Goal: Information Seeking & Learning: Learn about a topic

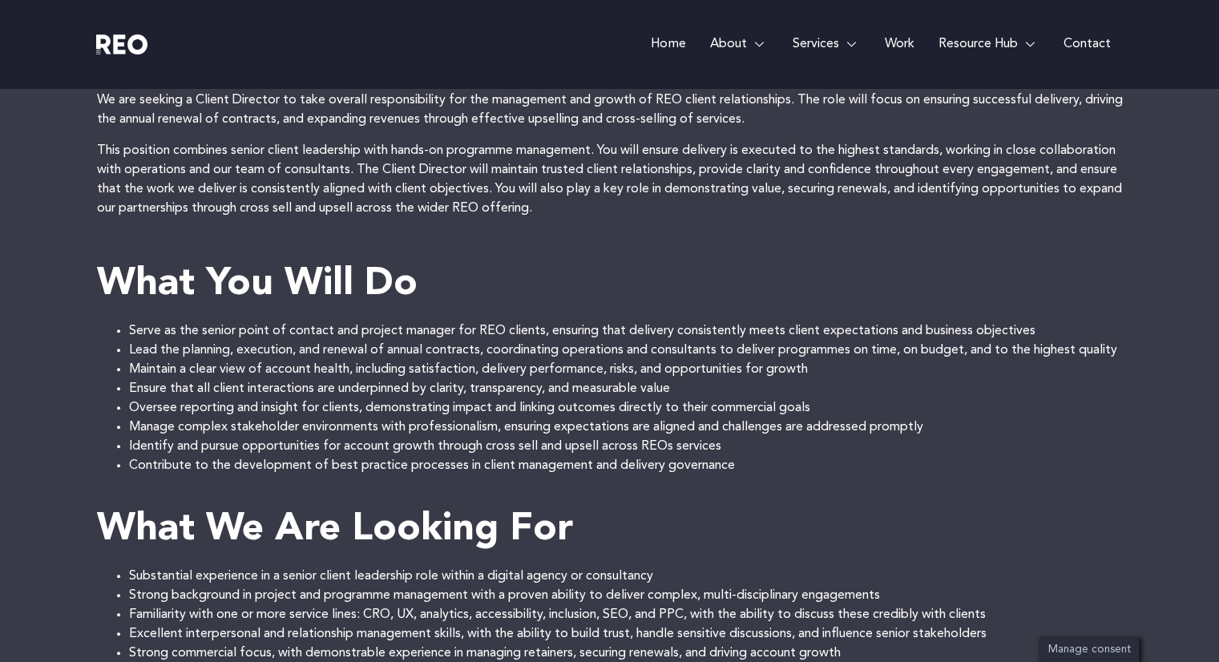
scroll to position [623, 0]
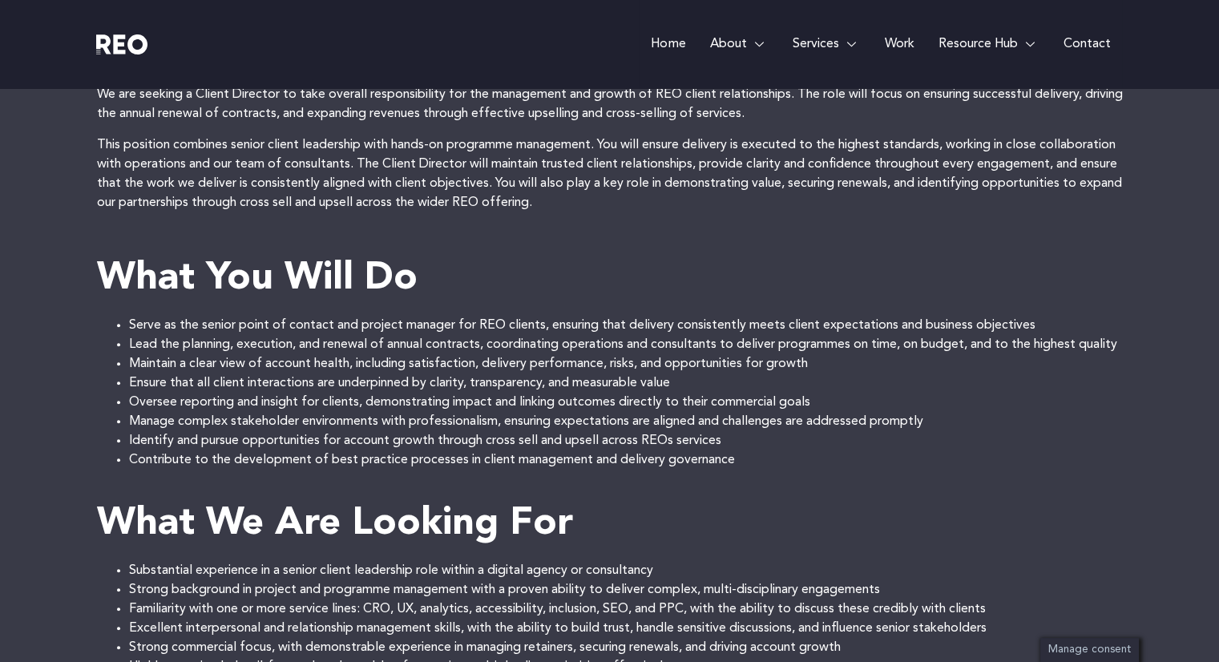
click at [391, 335] on li "Lead the planning, execution, and renewal of annual contracts, coordinating ope…" at bounding box center [625, 344] width 993 height 19
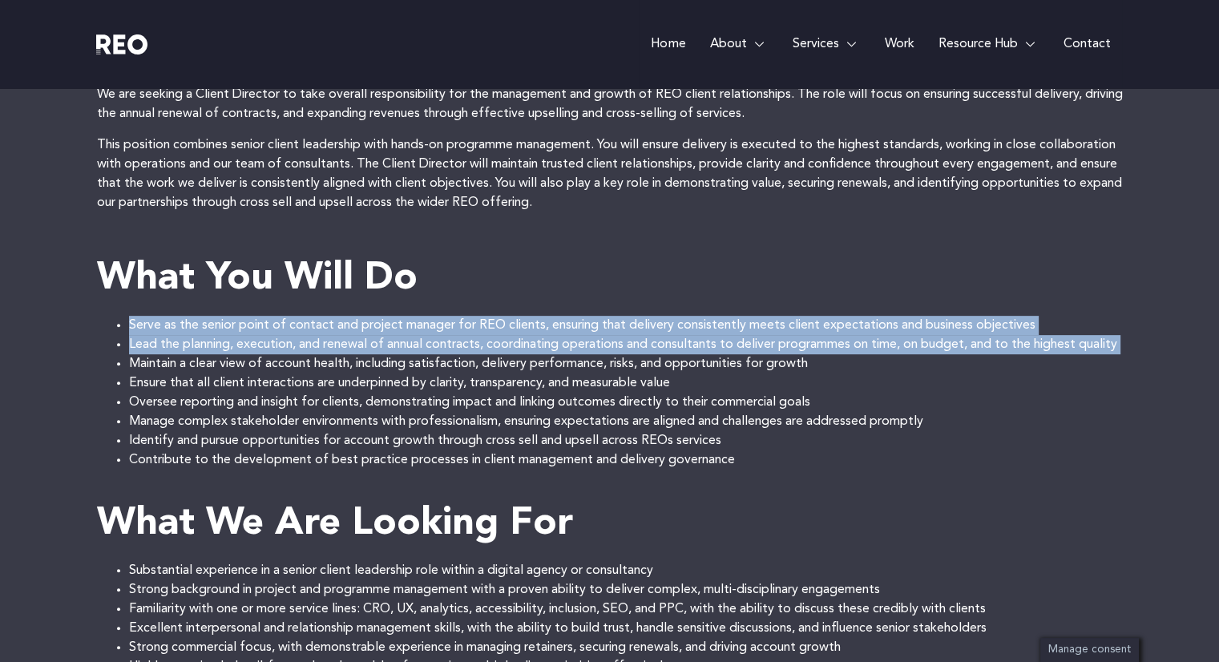
drag, startPoint x: 391, startPoint y: 334, endPoint x: 389, endPoint y: 324, distance: 9.7
click at [389, 324] on ul "Serve as the senior point of contact and project manager for REO clients, ensur…" at bounding box center [610, 393] width 1026 height 154
click at [389, 324] on li "Serve as the senior point of contact and project manager for REO clients, ensur…" at bounding box center [625, 325] width 993 height 19
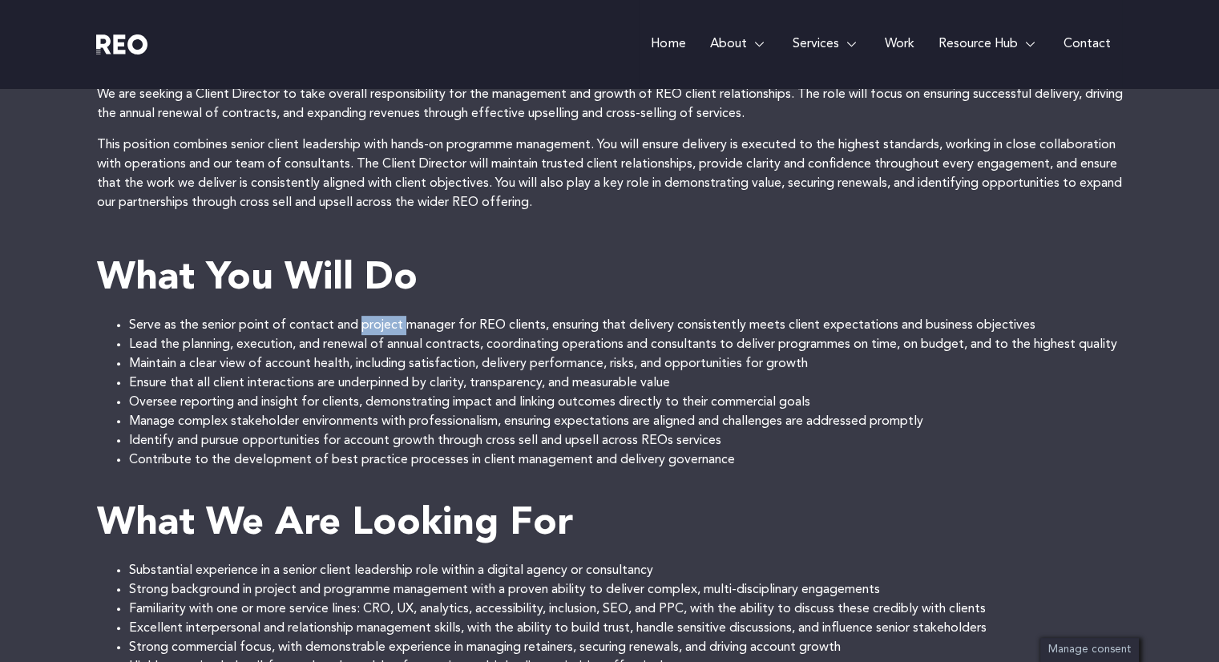
click at [389, 324] on li "Serve as the senior point of contact and project manager for REO clients, ensur…" at bounding box center [625, 325] width 993 height 19
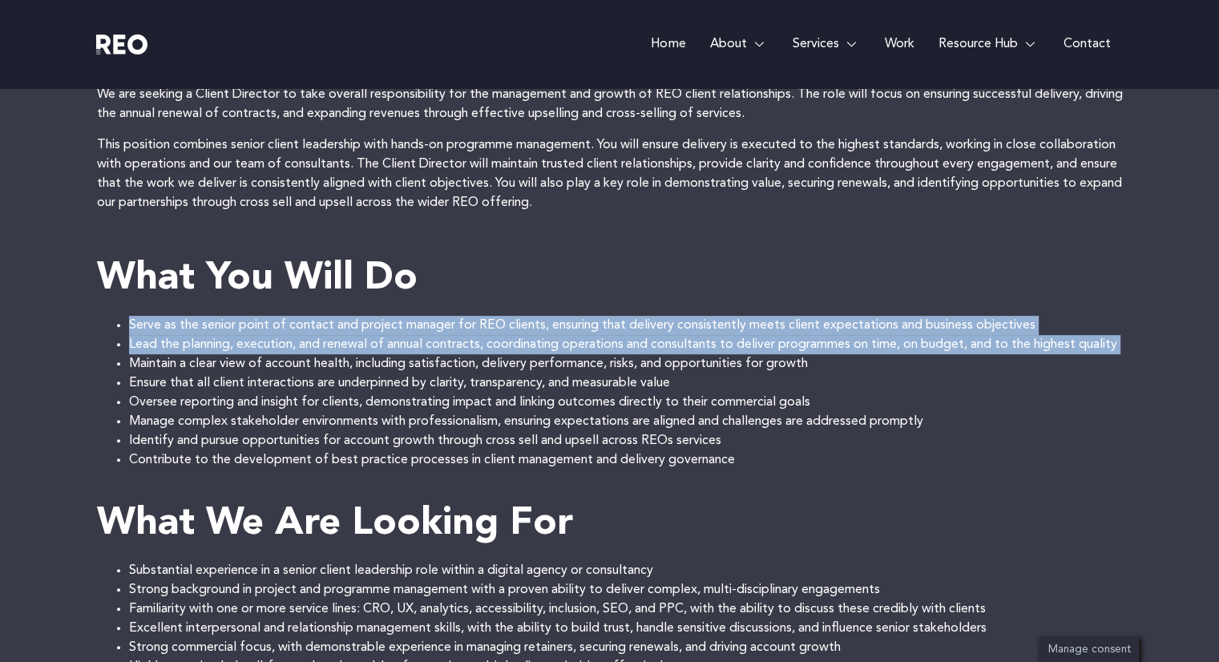
drag, startPoint x: 389, startPoint y: 324, endPoint x: 393, endPoint y: 353, distance: 29.0
click at [393, 353] on ul "Serve as the senior point of contact and project manager for REO clients, ensur…" at bounding box center [610, 393] width 1026 height 154
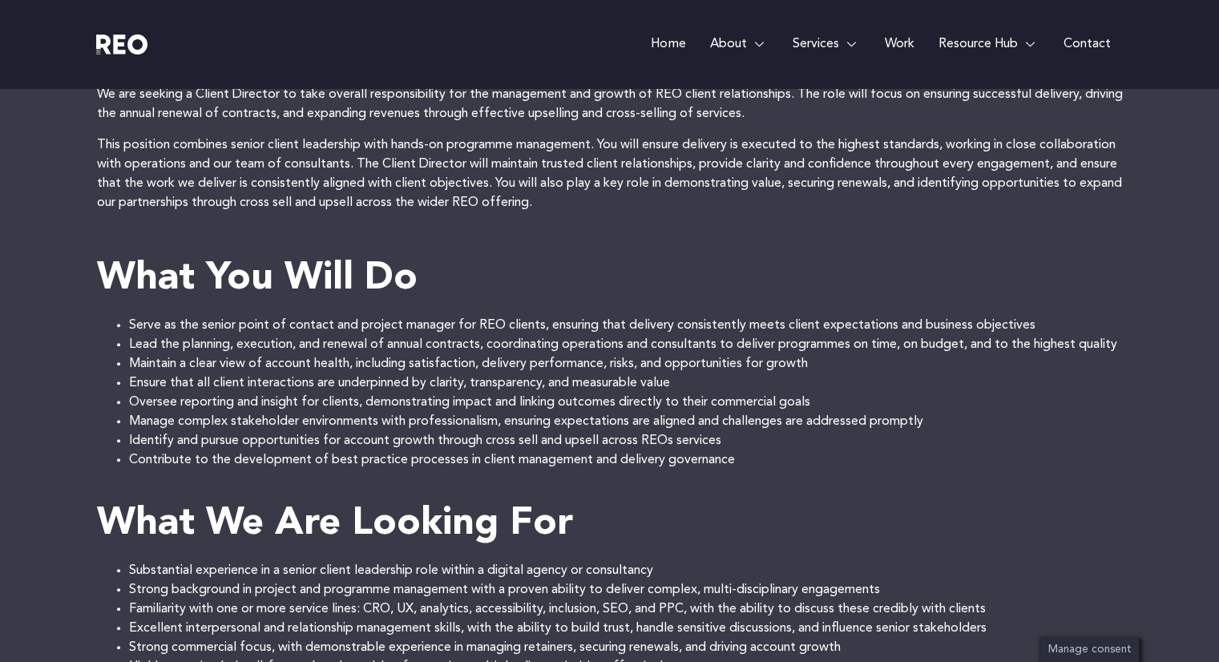
click at [395, 373] on li "Maintain a clear view of account health, including satisfaction, delivery perfo…" at bounding box center [625, 363] width 993 height 19
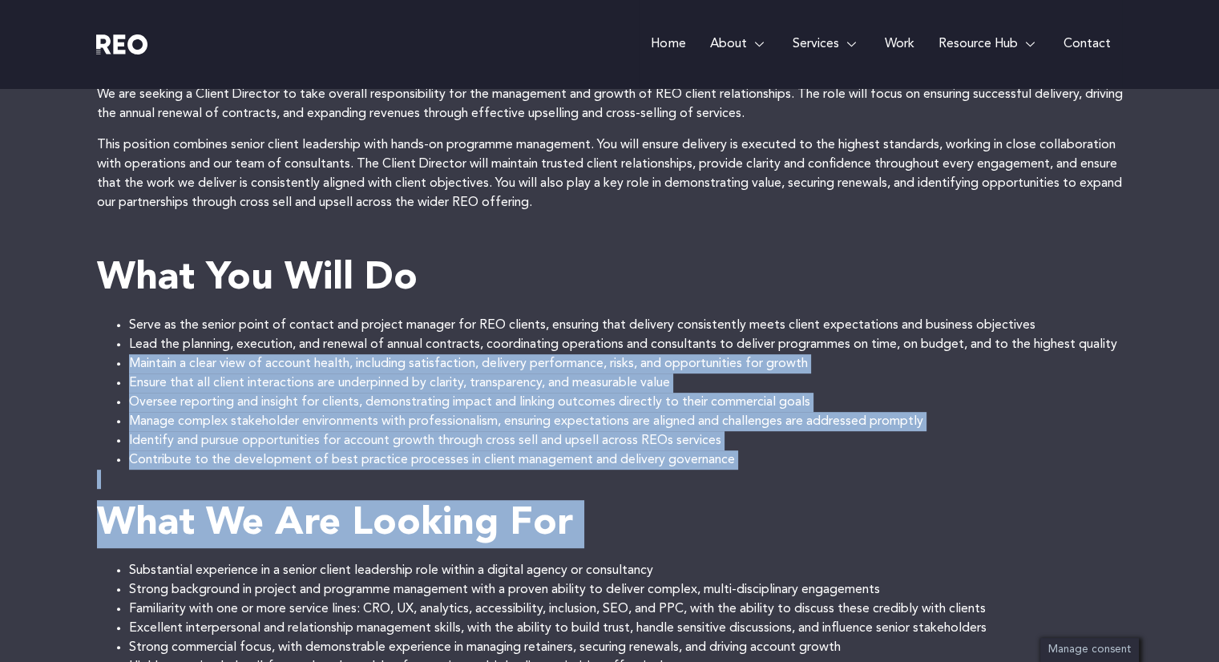
drag, startPoint x: 395, startPoint y: 381, endPoint x: 452, endPoint y: 510, distance: 140.2
click at [452, 510] on div "REO Group brings together three specialist digital brands: REO Digital, Arc Inc…" at bounding box center [610, 422] width 1026 height 1154
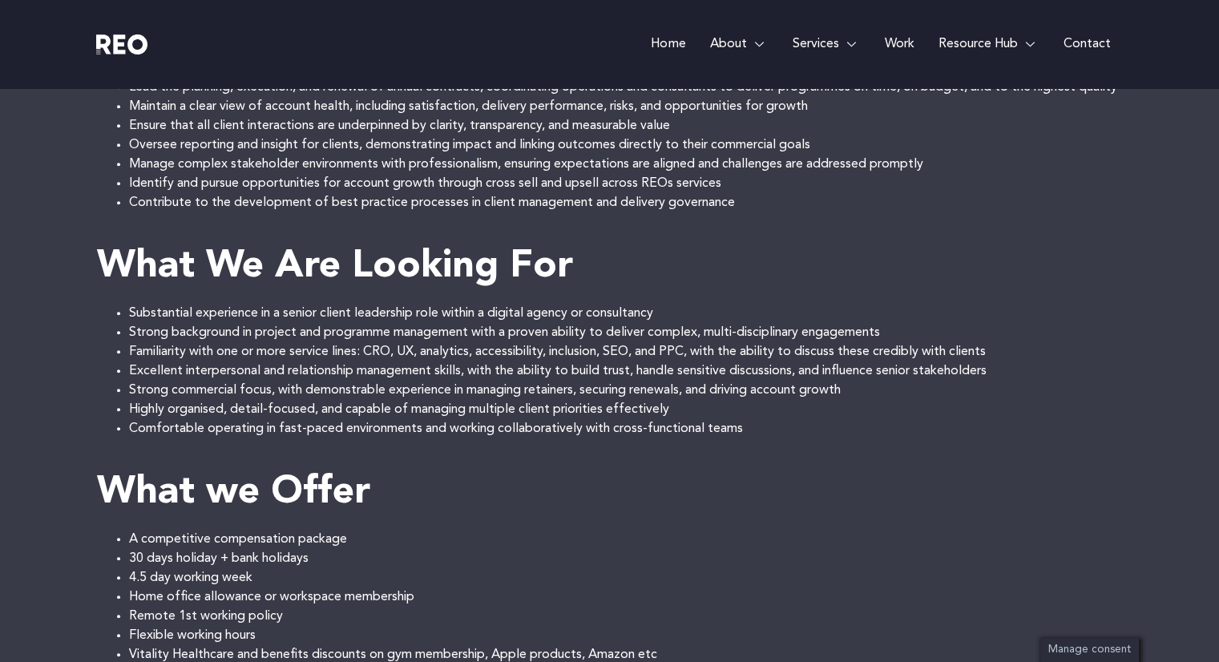
scroll to position [881, 0]
click at [448, 437] on li "Comfortable operating in fast-paced environments and working collaboratively wi…" at bounding box center [625, 427] width 993 height 19
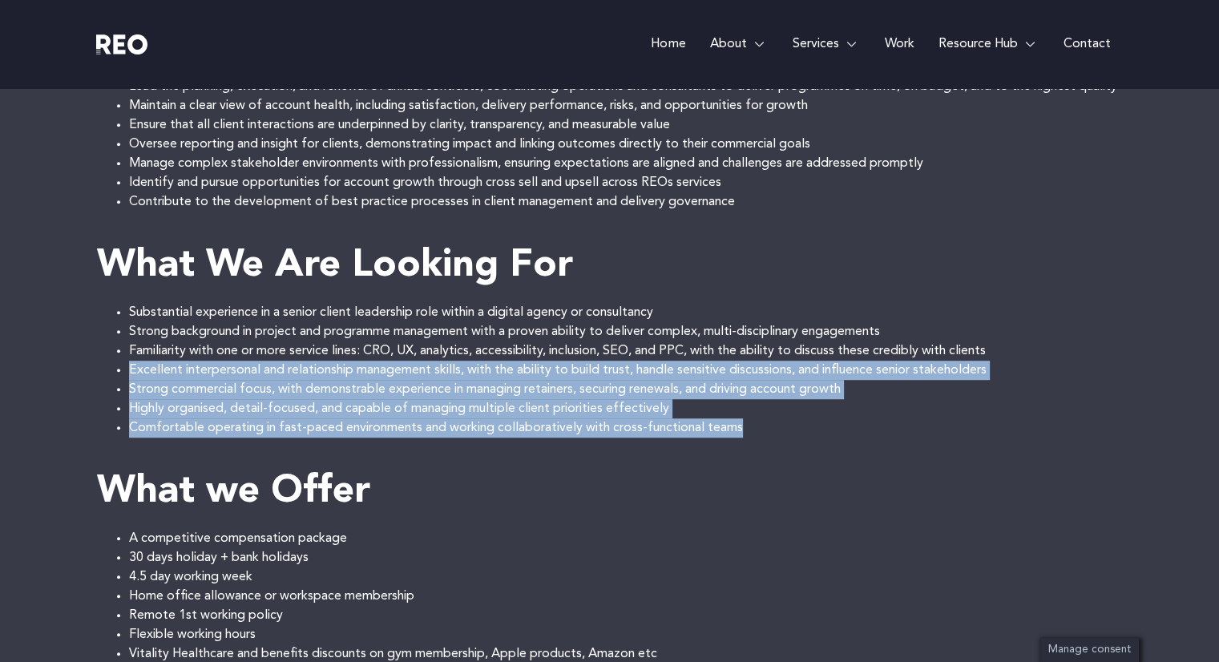
drag, startPoint x: 448, startPoint y: 448, endPoint x: 431, endPoint y: 385, distance: 65.5
click at [431, 385] on ul "Substantial experience in a senior client leadership role within a digital agen…" at bounding box center [610, 370] width 1026 height 135
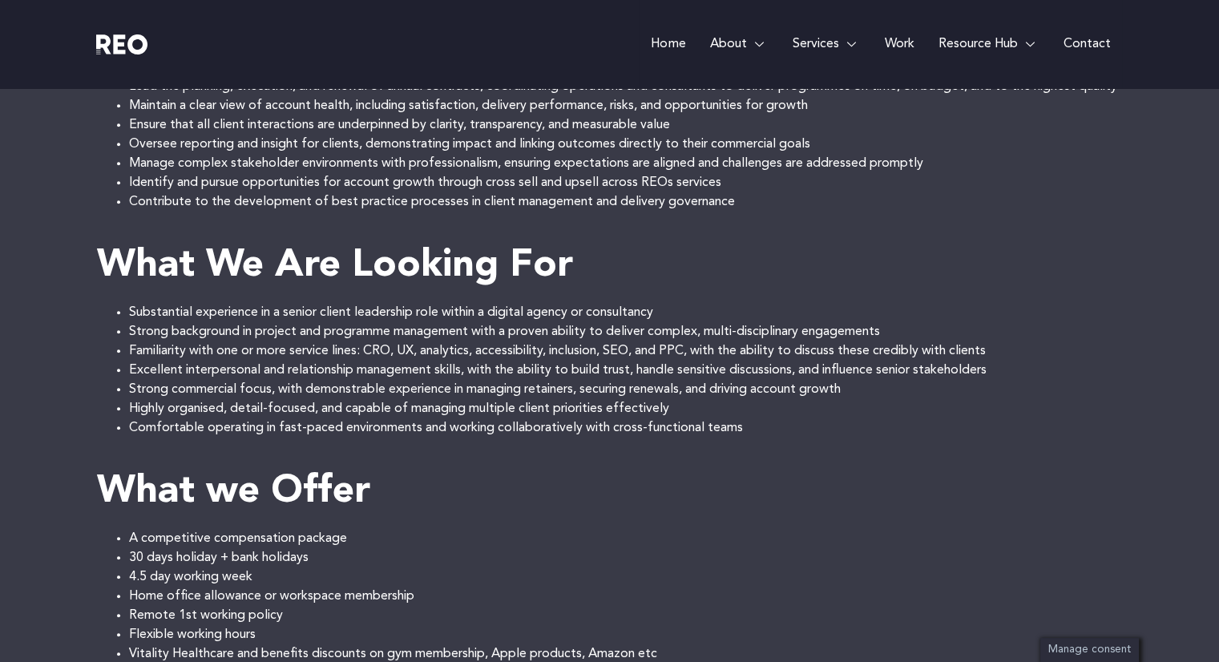
click at [405, 361] on li "Familiarity with one or more service lines: CRO, UX, analytics, accessibility, …" at bounding box center [625, 350] width 993 height 19
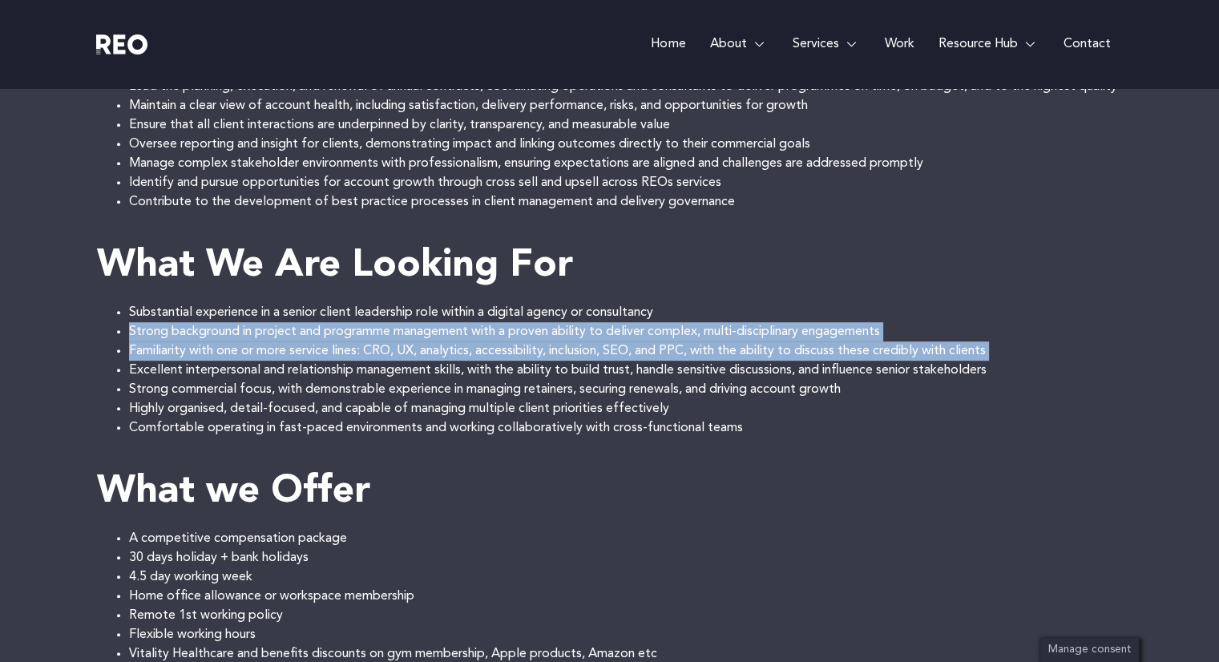
drag, startPoint x: 405, startPoint y: 366, endPoint x: 394, endPoint y: 356, distance: 14.7
click at [394, 356] on ul "Substantial experience in a senior client leadership role within a digital agen…" at bounding box center [610, 370] width 1026 height 135
click at [394, 341] on li "Strong background in project and programme management with a proven ability to …" at bounding box center [625, 331] width 993 height 19
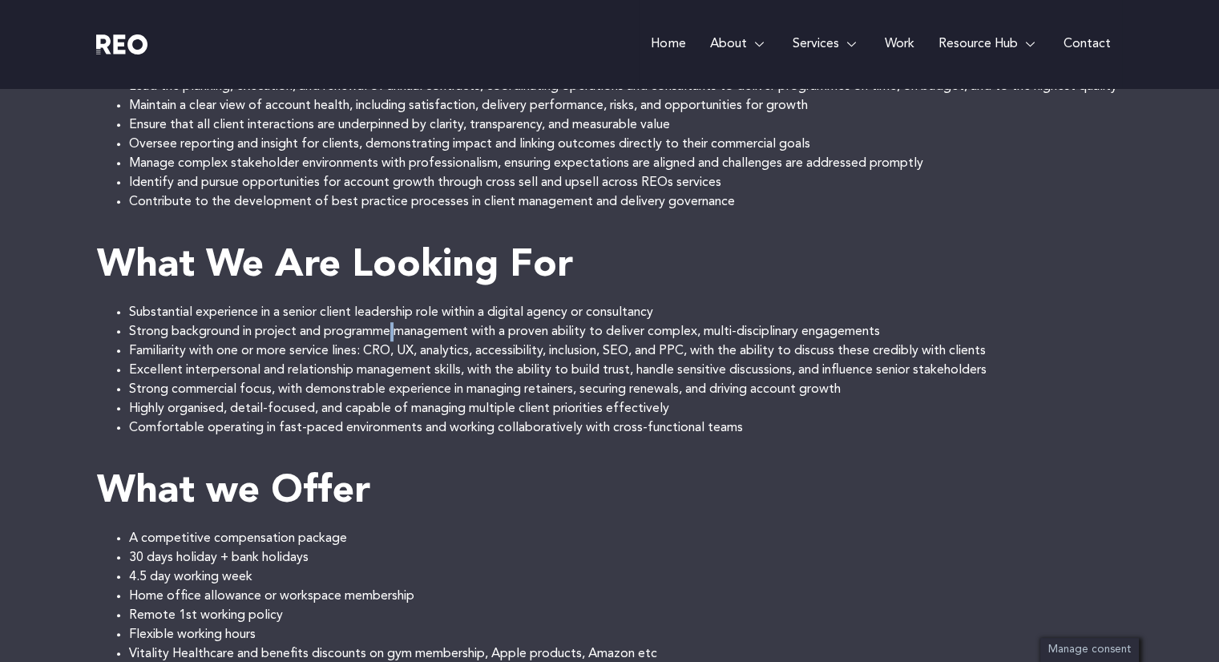
click at [394, 341] on li "Strong background in project and programme management with a proven ability to …" at bounding box center [625, 331] width 993 height 19
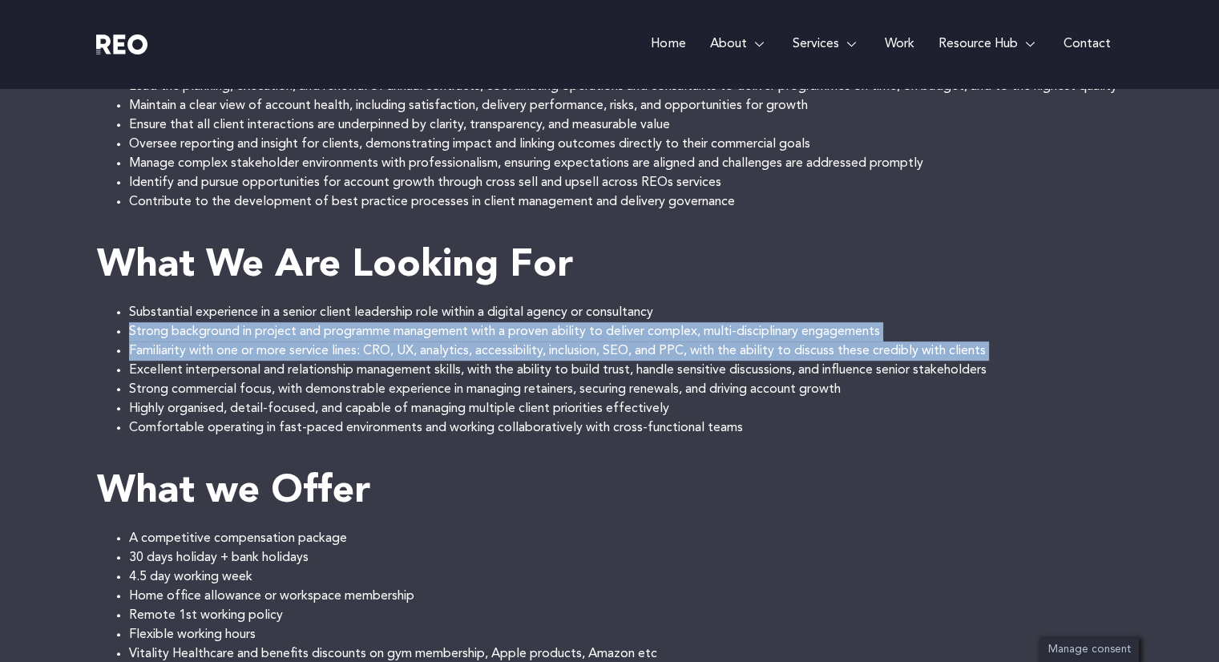
drag, startPoint x: 394, startPoint y: 356, endPoint x: 402, endPoint y: 376, distance: 21.6
click at [402, 376] on ul "Substantial experience in a senior client leadership role within a digital agen…" at bounding box center [610, 370] width 1026 height 135
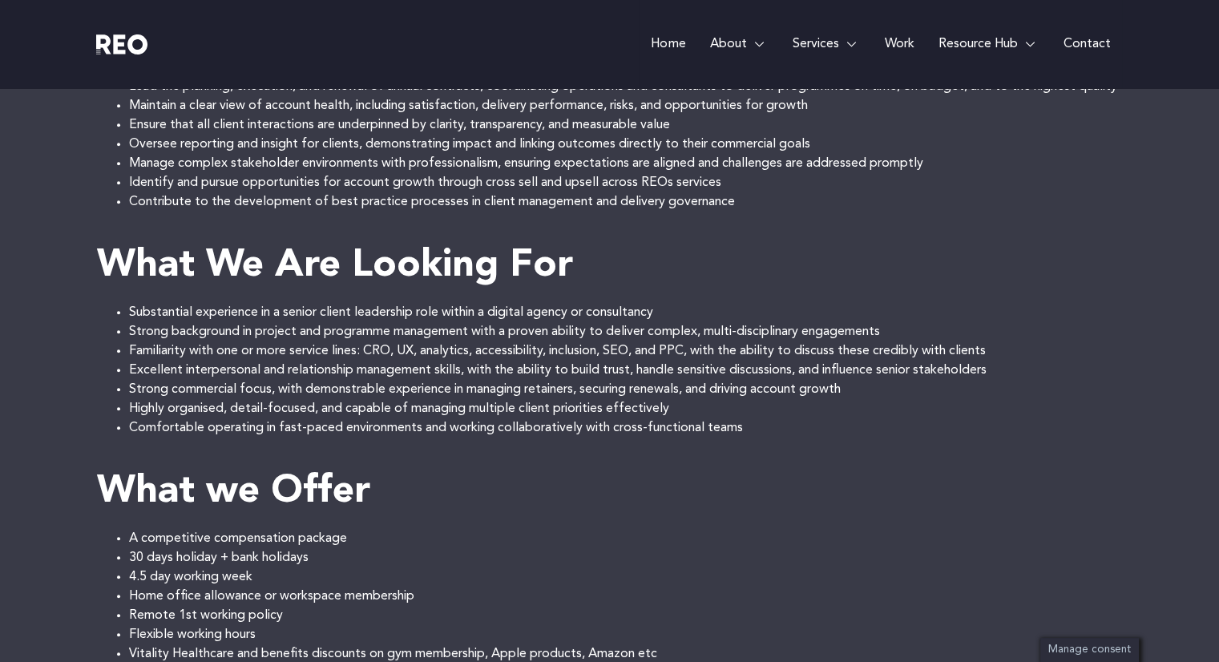
click at [403, 380] on li "Excellent interpersonal and relationship management skills, with the ability to…" at bounding box center [625, 370] width 993 height 19
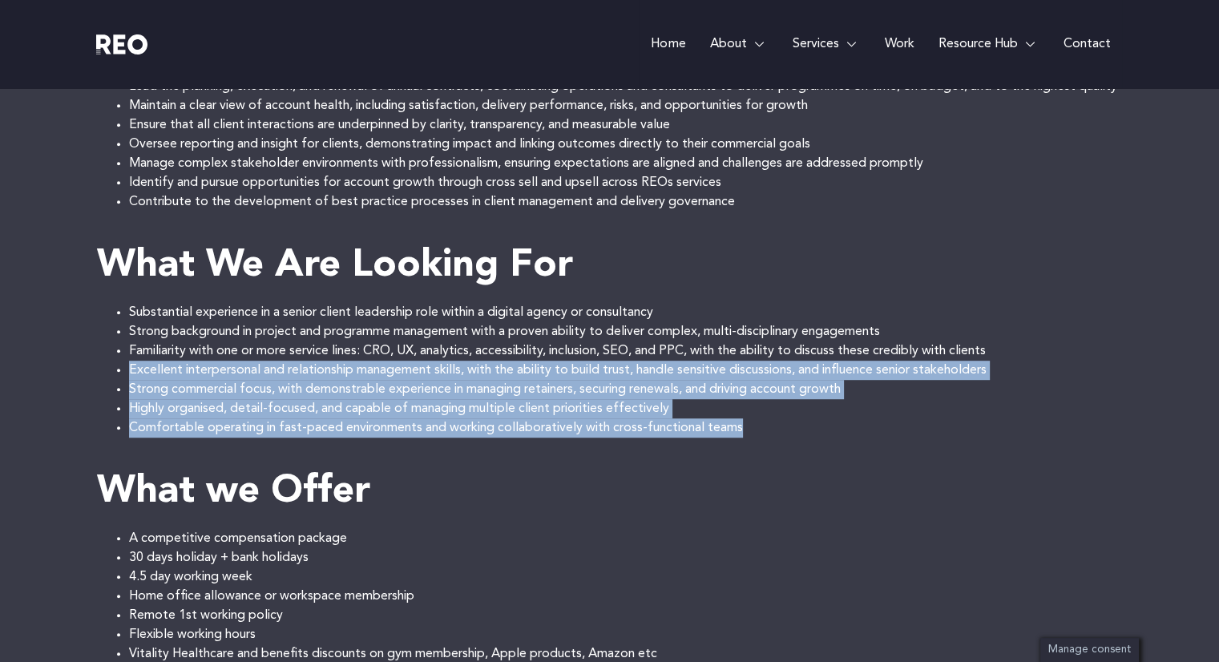
drag, startPoint x: 403, startPoint y: 385, endPoint x: 425, endPoint y: 445, distance: 63.4
click at [425, 437] on ul "Substantial experience in a senior client leadership role within a digital agen…" at bounding box center [610, 370] width 1026 height 135
click at [425, 437] on li "Comfortable operating in fast-paced environments and working collaboratively wi…" at bounding box center [625, 427] width 993 height 19
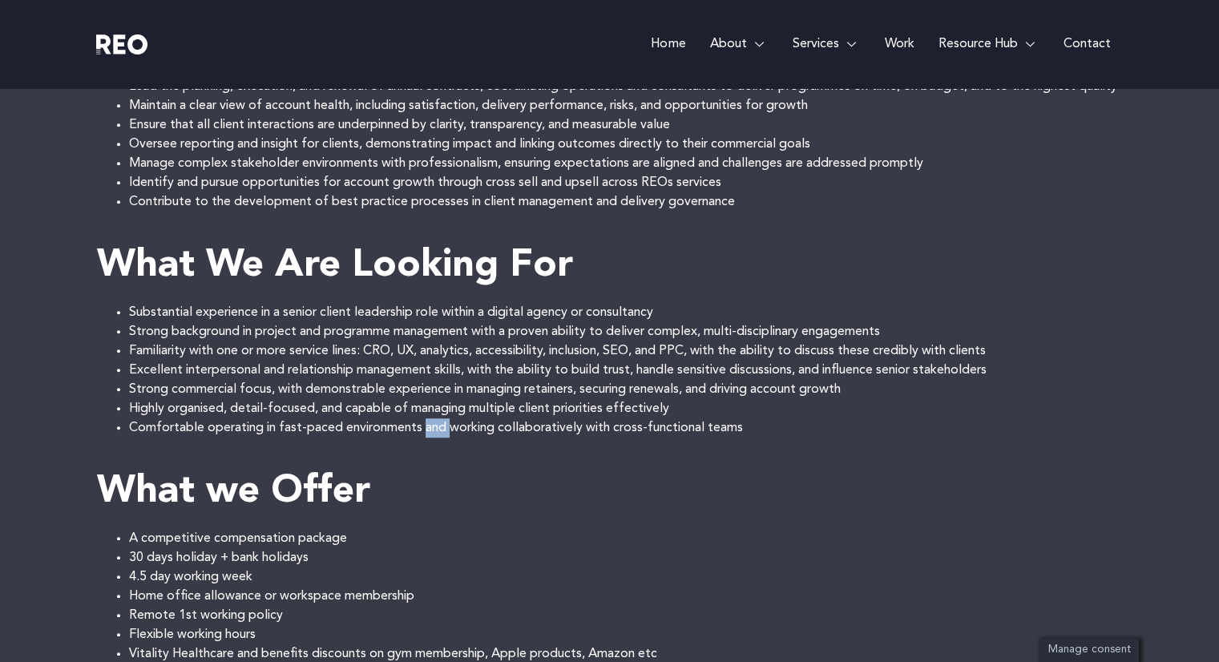
click at [425, 437] on li "Comfortable operating in fast-paced environments and working collaboratively wi…" at bounding box center [625, 427] width 993 height 19
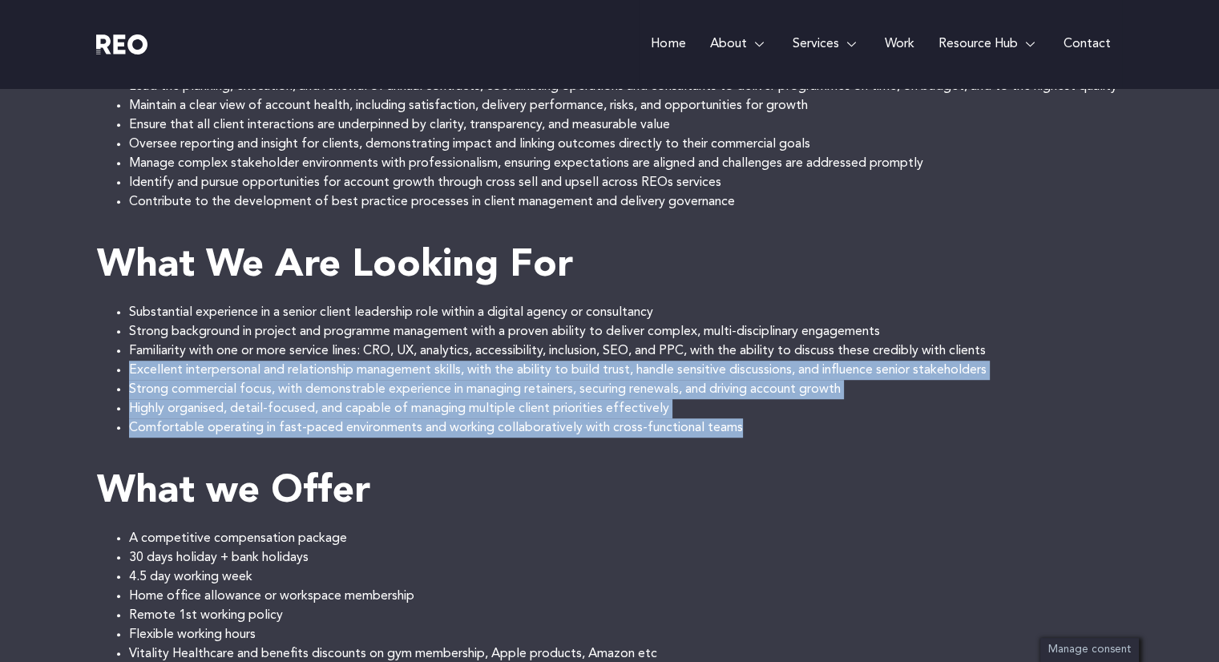
drag, startPoint x: 425, startPoint y: 445, endPoint x: 408, endPoint y: 382, distance: 64.9
click at [408, 382] on ul "Substantial experience in a senior client leadership role within a digital agen…" at bounding box center [610, 370] width 1026 height 135
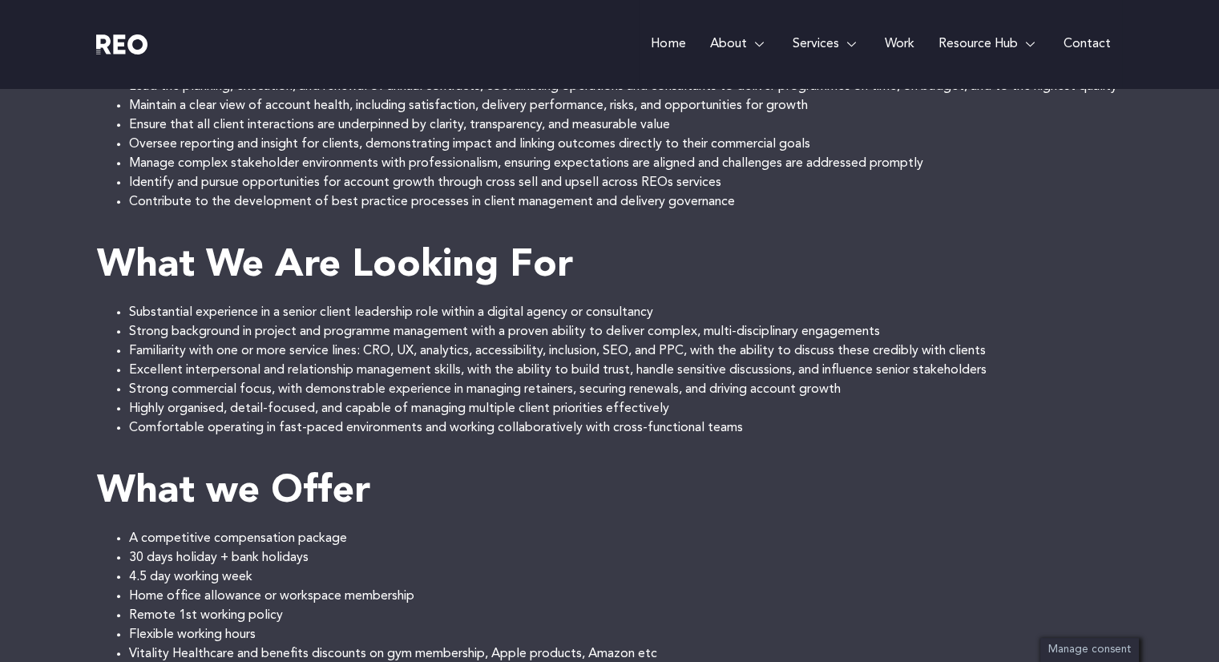
click at [391, 361] on li "Familiarity with one or more service lines: CRO, UX, analytics, accessibility, …" at bounding box center [625, 350] width 993 height 19
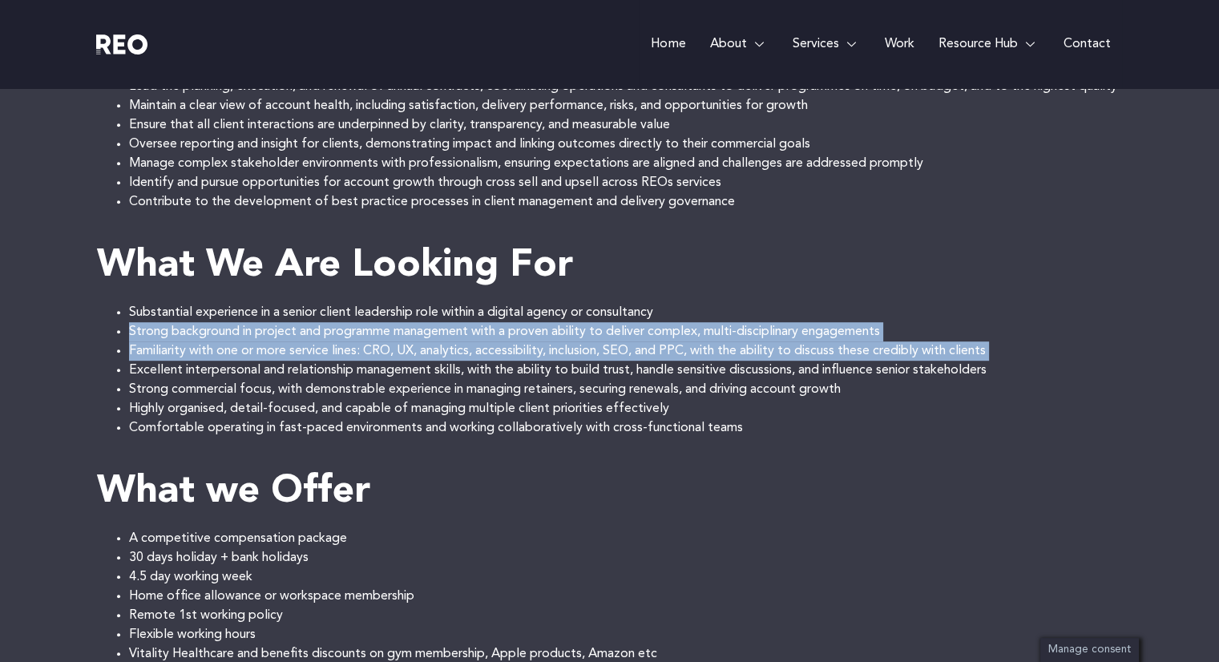
drag, startPoint x: 391, startPoint y: 363, endPoint x: 388, endPoint y: 353, distance: 10.9
click at [388, 353] on ul "Substantial experience in a senior client leadership role within a digital agen…" at bounding box center [610, 370] width 1026 height 135
click at [388, 341] on li "Strong background in project and programme management with a proven ability to …" at bounding box center [625, 331] width 993 height 19
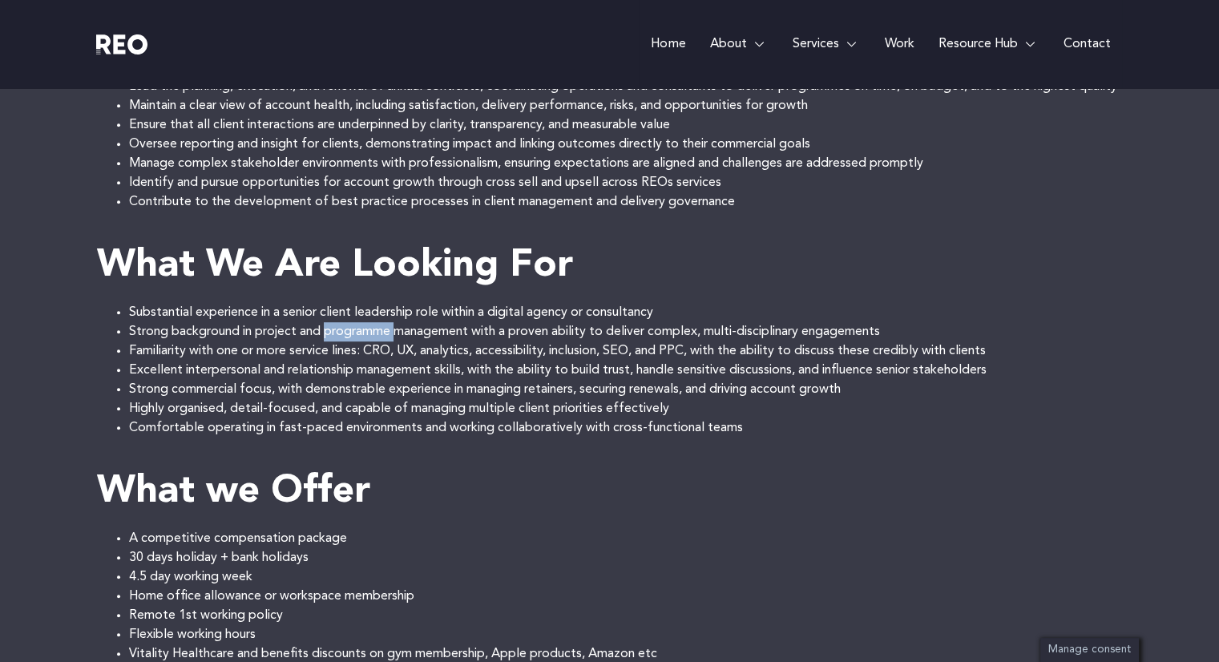
click at [388, 341] on li "Strong background in project and programme management with a proven ability to …" at bounding box center [625, 331] width 993 height 19
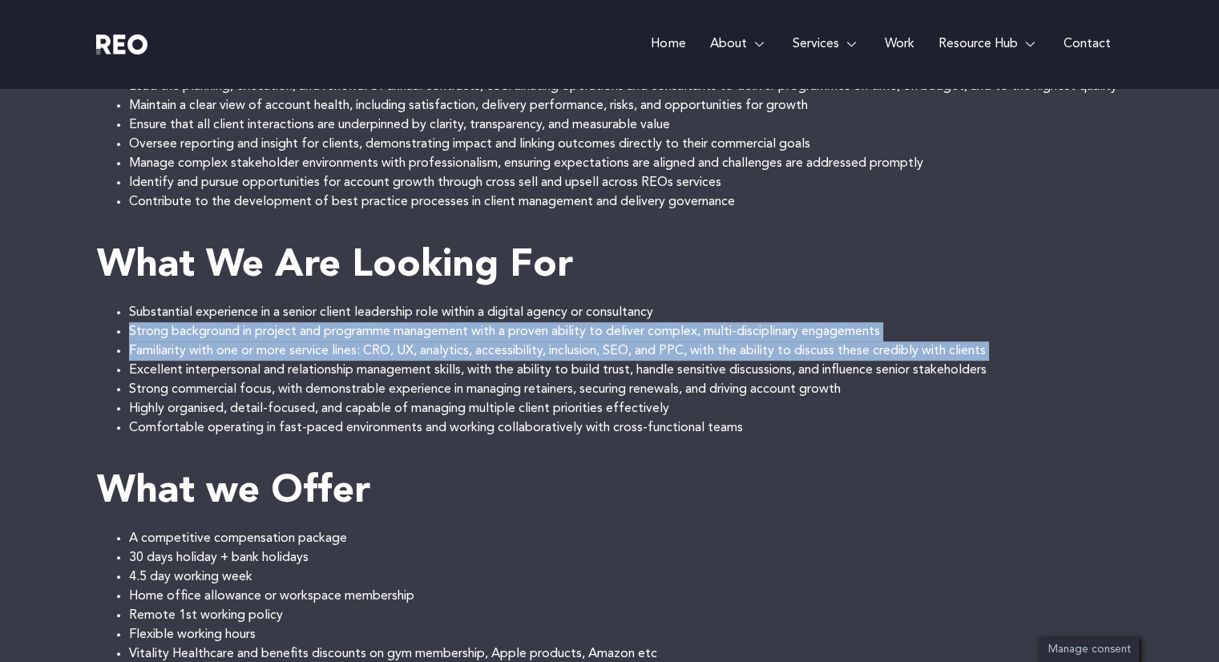
drag, startPoint x: 388, startPoint y: 353, endPoint x: 390, endPoint y: 362, distance: 9.9
click at [390, 362] on ul "Substantial experience in a senior client leadership role within a digital agen…" at bounding box center [610, 370] width 1026 height 135
click at [391, 361] on li "Familiarity with one or more service lines: CRO, UX, analytics, accessibility, …" at bounding box center [625, 350] width 993 height 19
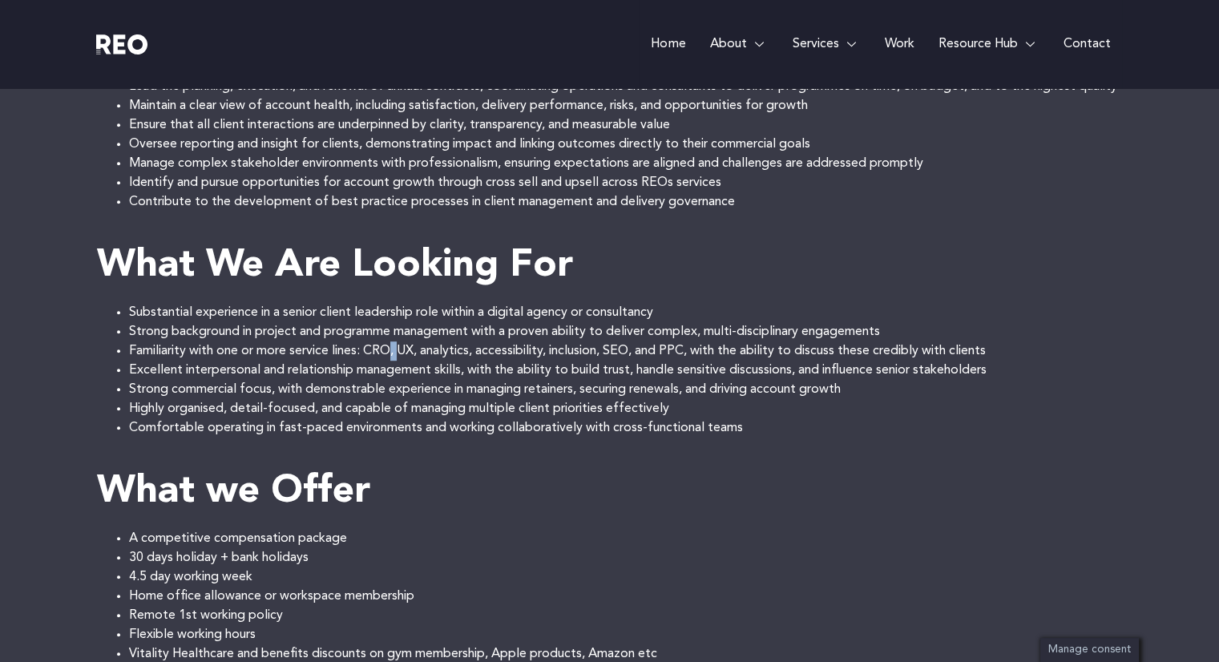
click at [391, 361] on li "Familiarity with one or more service lines: CRO, UX, analytics, accessibility, …" at bounding box center [625, 350] width 993 height 19
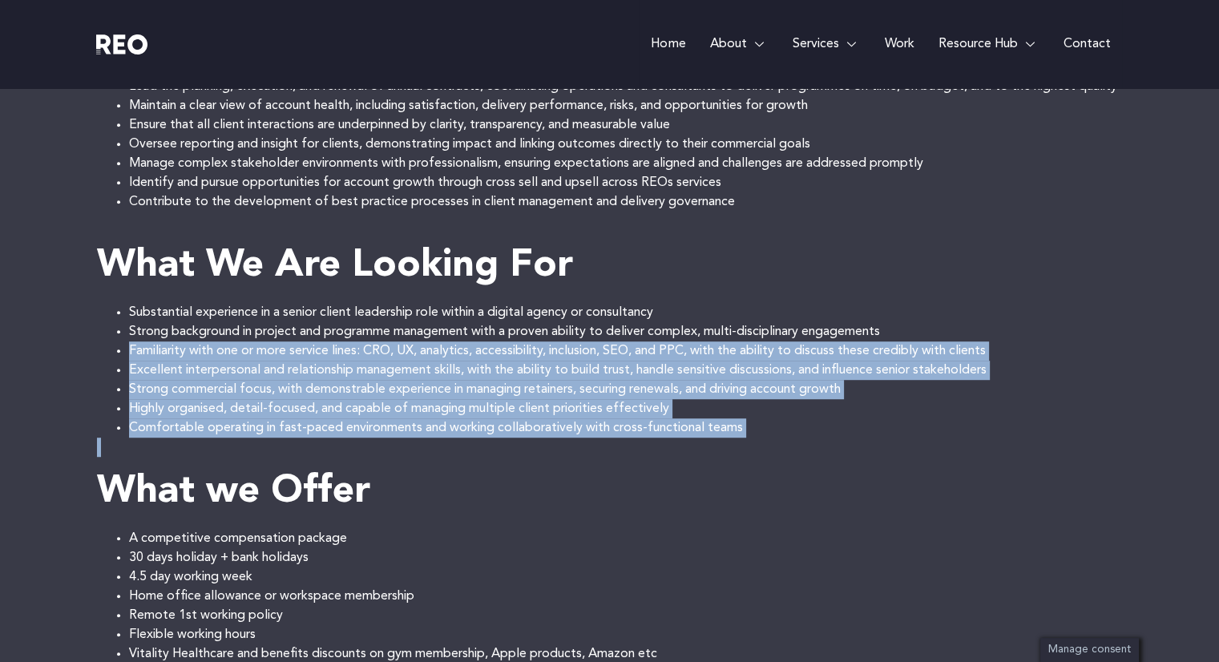
drag, startPoint x: 391, startPoint y: 376, endPoint x: 427, endPoint y: 467, distance: 98.2
click at [427, 467] on div "REO Group brings together three specialist digital brands: REO Digital, Arc Inc…" at bounding box center [610, 164] width 1026 height 1154
click at [400, 437] on li "Comfortable operating in fast-paced environments and working collaboratively wi…" at bounding box center [625, 427] width 993 height 19
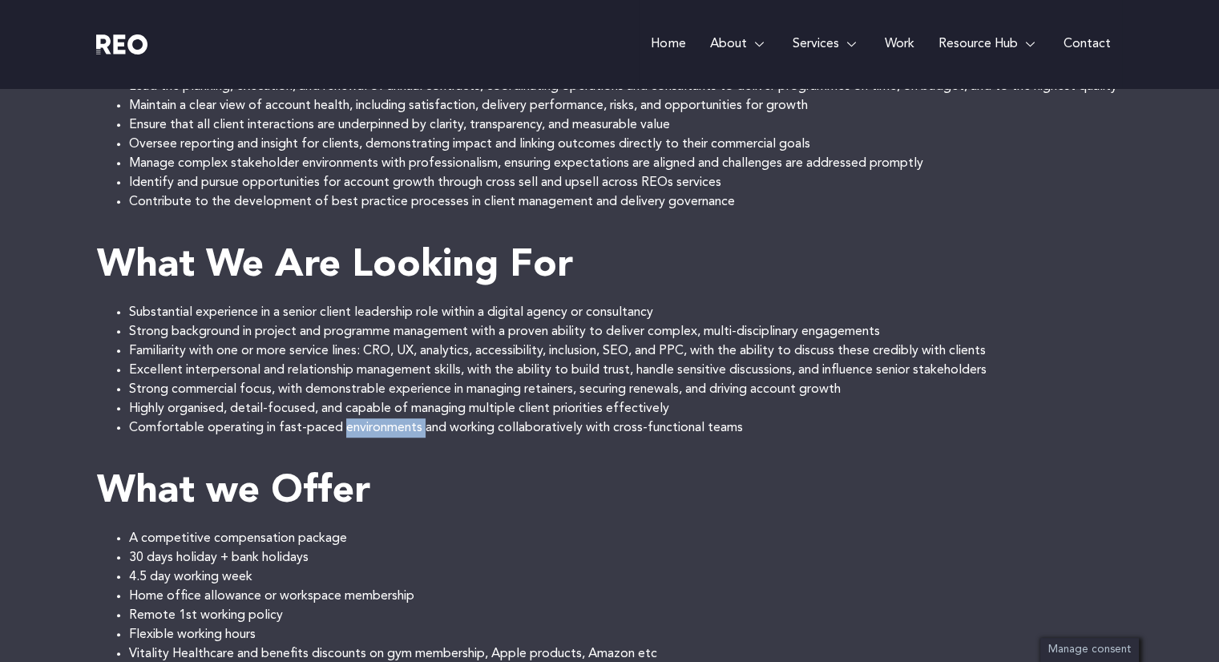
click at [400, 437] on li "Comfortable operating in fast-paced environments and working collaboratively wi…" at bounding box center [625, 427] width 993 height 19
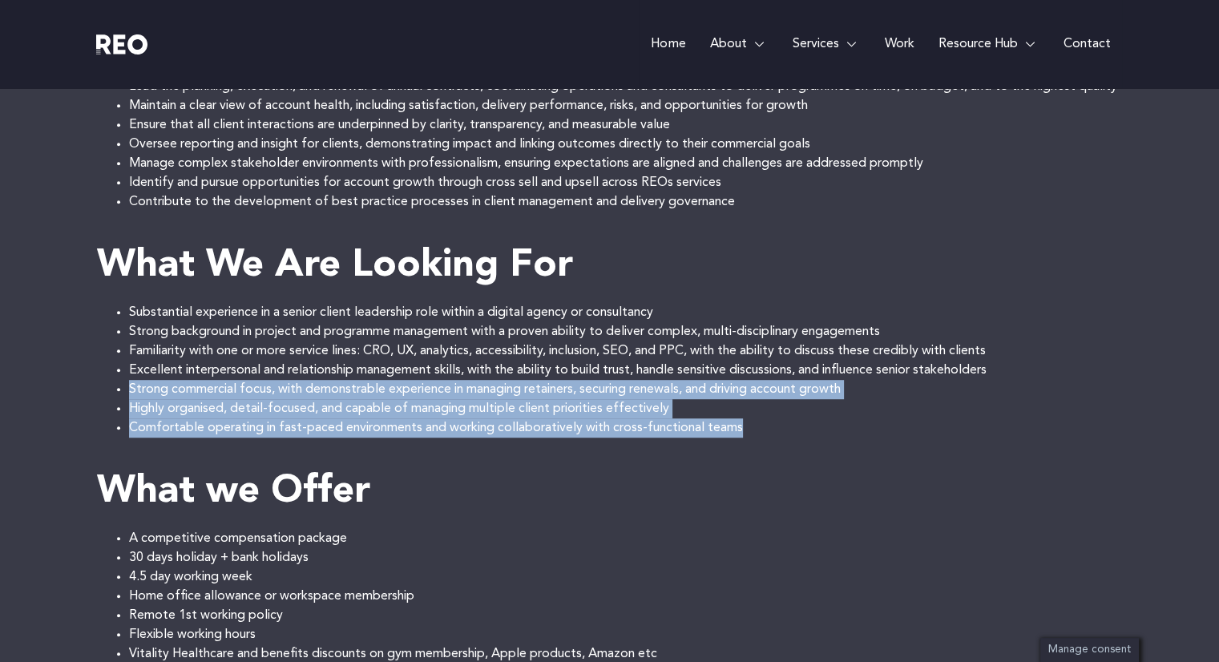
drag, startPoint x: 400, startPoint y: 441, endPoint x: 381, endPoint y: 398, distance: 47.0
click at [381, 398] on ul "Substantial experience in a senior client leadership role within a digital agen…" at bounding box center [610, 370] width 1026 height 135
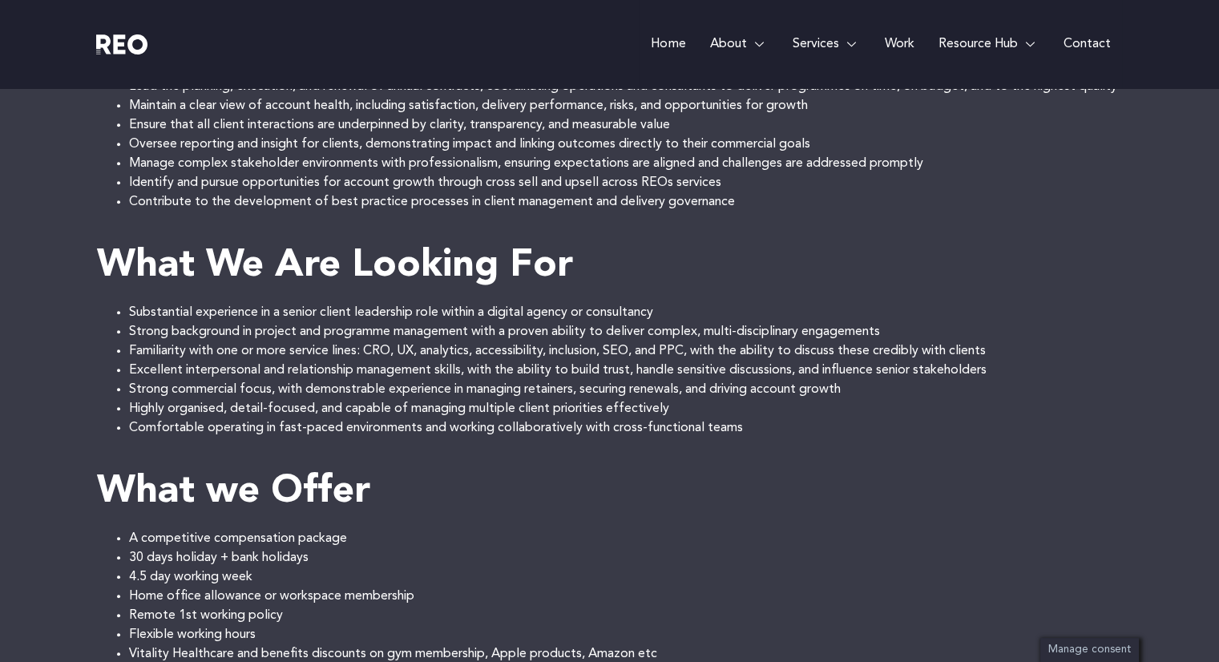
click at [376, 361] on li "Familiarity with one or more service lines: CRO, UX, analytics, accessibility, …" at bounding box center [625, 350] width 993 height 19
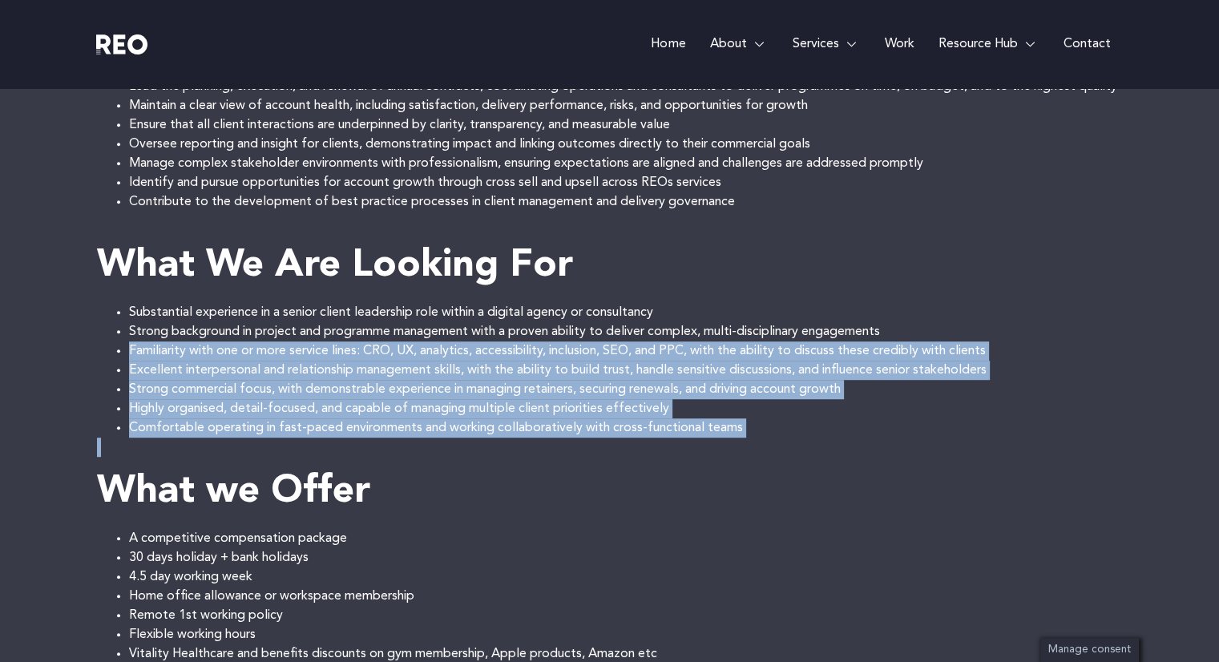
drag, startPoint x: 376, startPoint y: 377, endPoint x: 404, endPoint y: 467, distance: 94.0
click at [404, 467] on div "REO Group brings together three specialist digital brands: REO Digital, Arc Inc…" at bounding box center [610, 164] width 1026 height 1154
click at [388, 437] on li "Comfortable operating in fast-paced environments and working collaboratively wi…" at bounding box center [625, 427] width 993 height 19
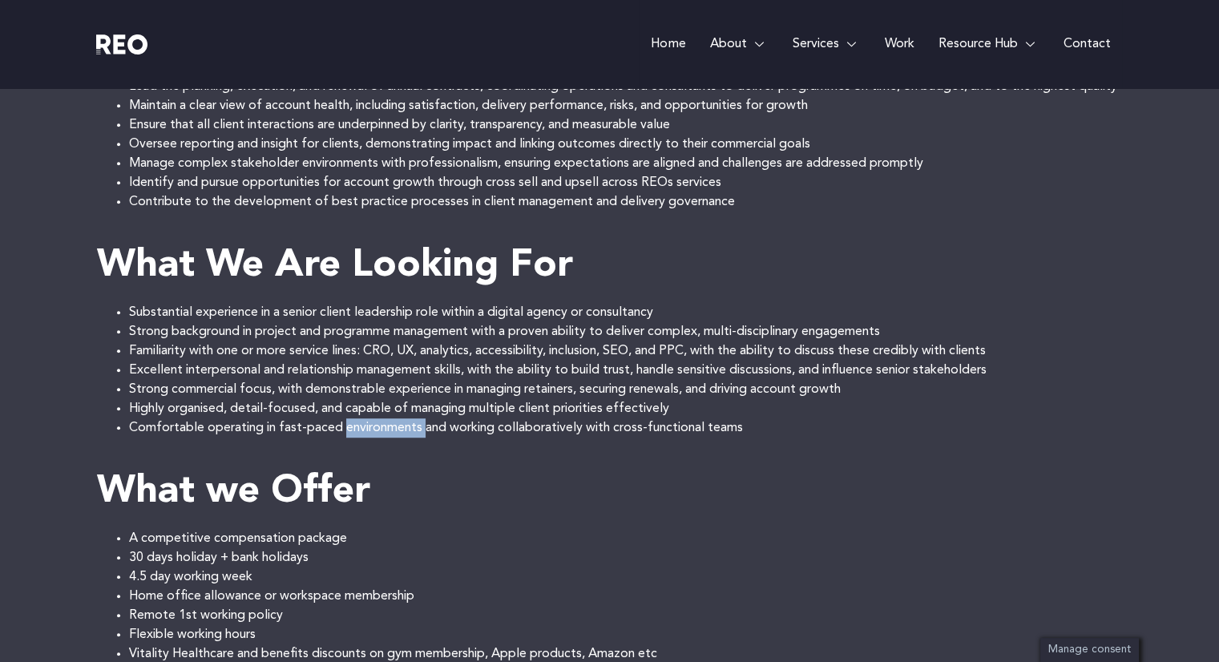
click at [388, 437] on li "Comfortable operating in fast-paced environments and working collaboratively wi…" at bounding box center [625, 427] width 993 height 19
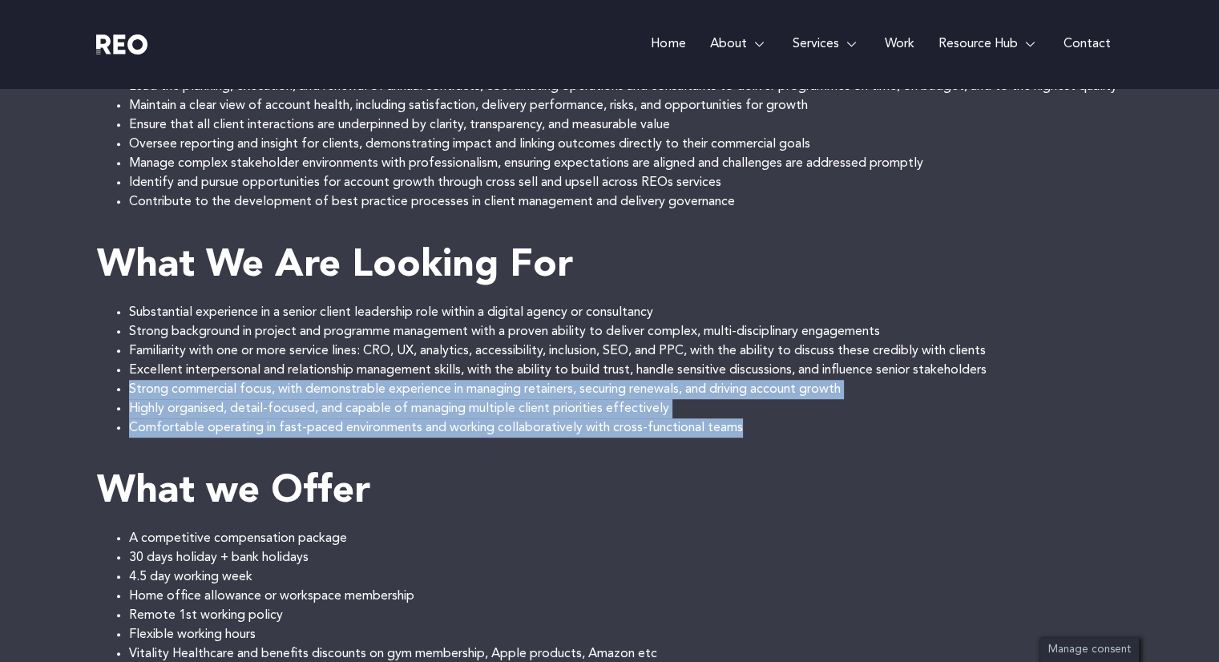
drag, startPoint x: 388, startPoint y: 450, endPoint x: 371, endPoint y: 399, distance: 54.0
click at [371, 399] on ul "Substantial experience in a senior client leadership role within a digital agen…" at bounding box center [610, 370] width 1026 height 135
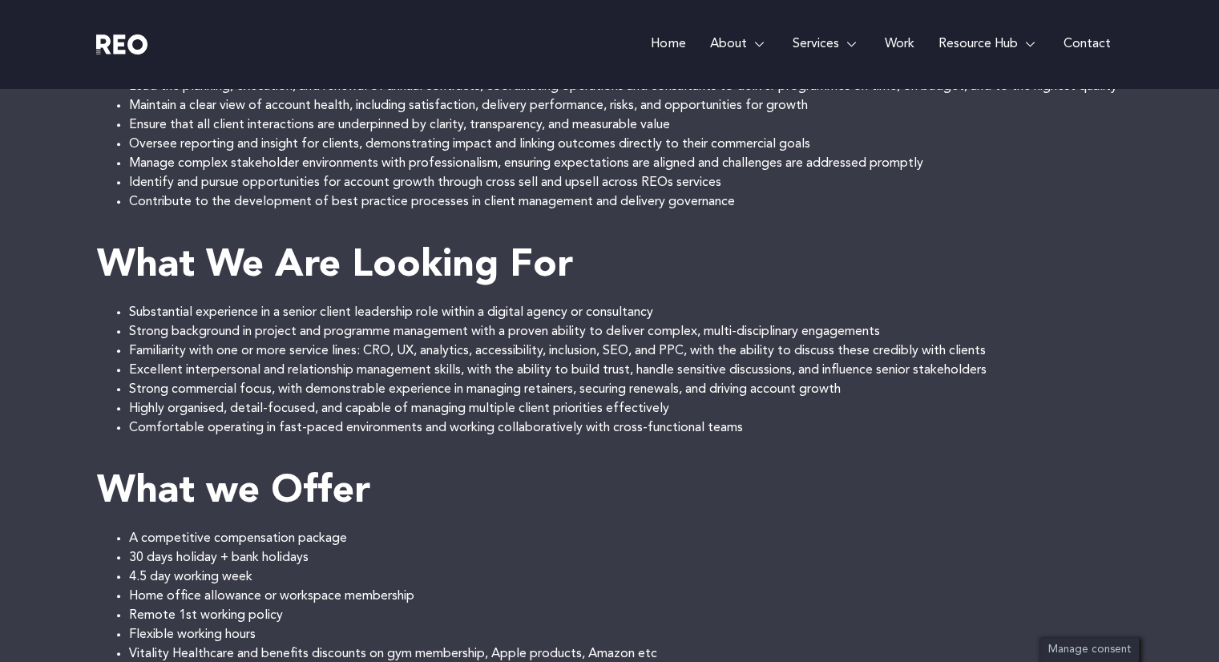
click at [369, 361] on li "Familiarity with one or more service lines: CRO, UX, analytics, accessibility, …" at bounding box center [625, 350] width 993 height 19
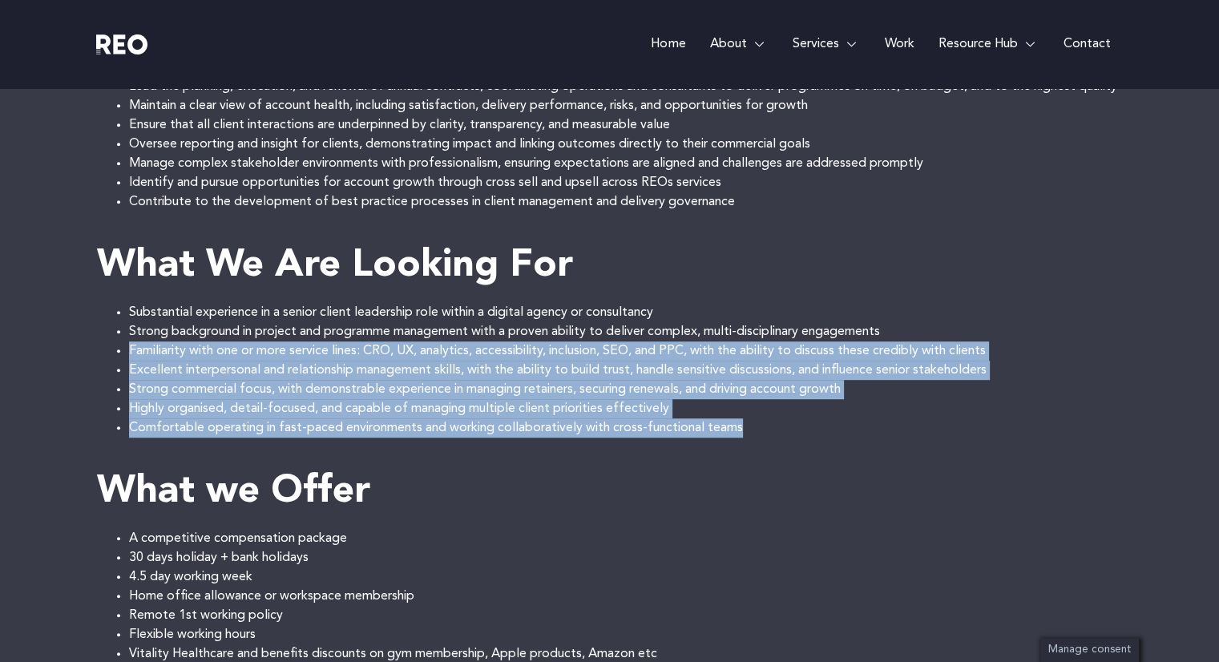
drag, startPoint x: 369, startPoint y: 378, endPoint x: 393, endPoint y: 449, distance: 75.2
click at [393, 437] on ul "Substantial experience in a senior client leadership role within a digital agen…" at bounding box center [610, 370] width 1026 height 135
click at [393, 437] on li "Comfortable operating in fast-paced environments and working collaboratively wi…" at bounding box center [625, 427] width 993 height 19
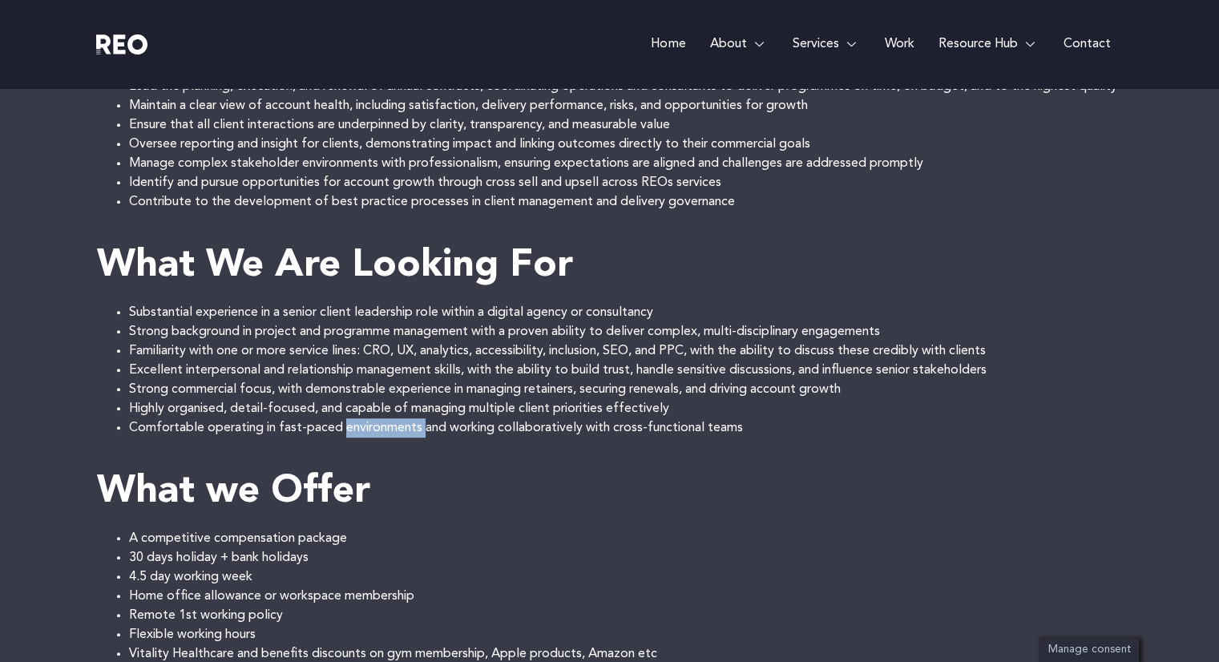
click at [393, 437] on li "Comfortable operating in fast-paced environments and working collaboratively wi…" at bounding box center [625, 427] width 993 height 19
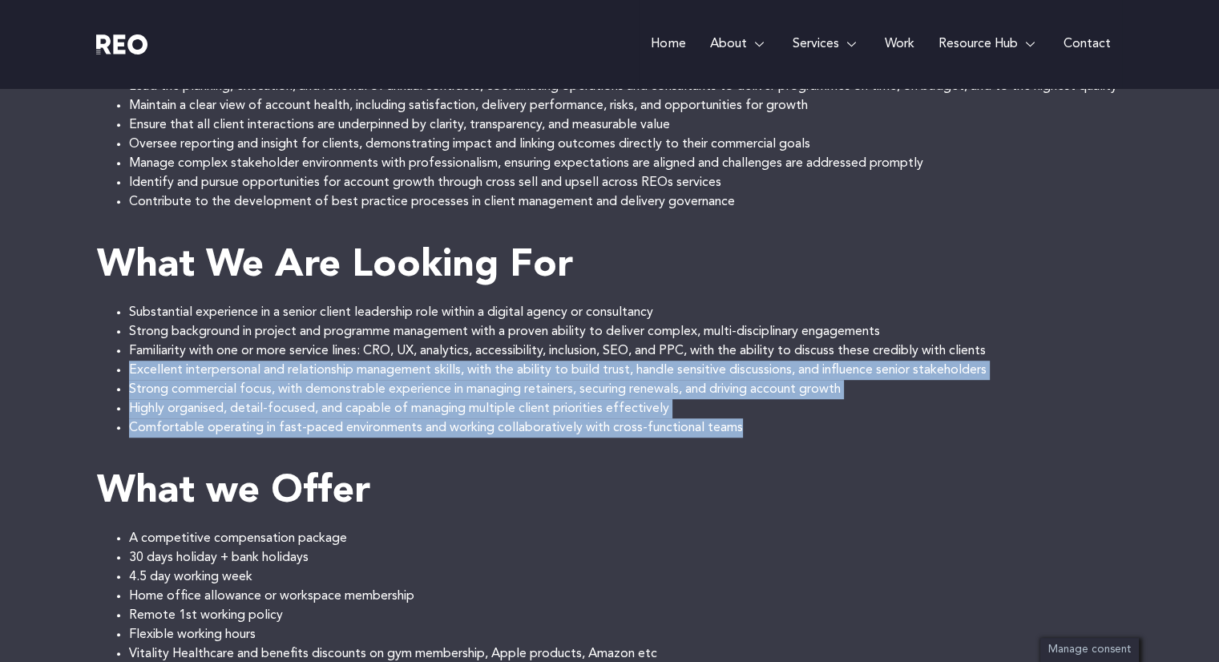
drag, startPoint x: 393, startPoint y: 449, endPoint x: 375, endPoint y: 381, distance: 71.3
click at [375, 381] on ul "Substantial experience in a senior client leadership role within a digital agen…" at bounding box center [610, 370] width 1026 height 135
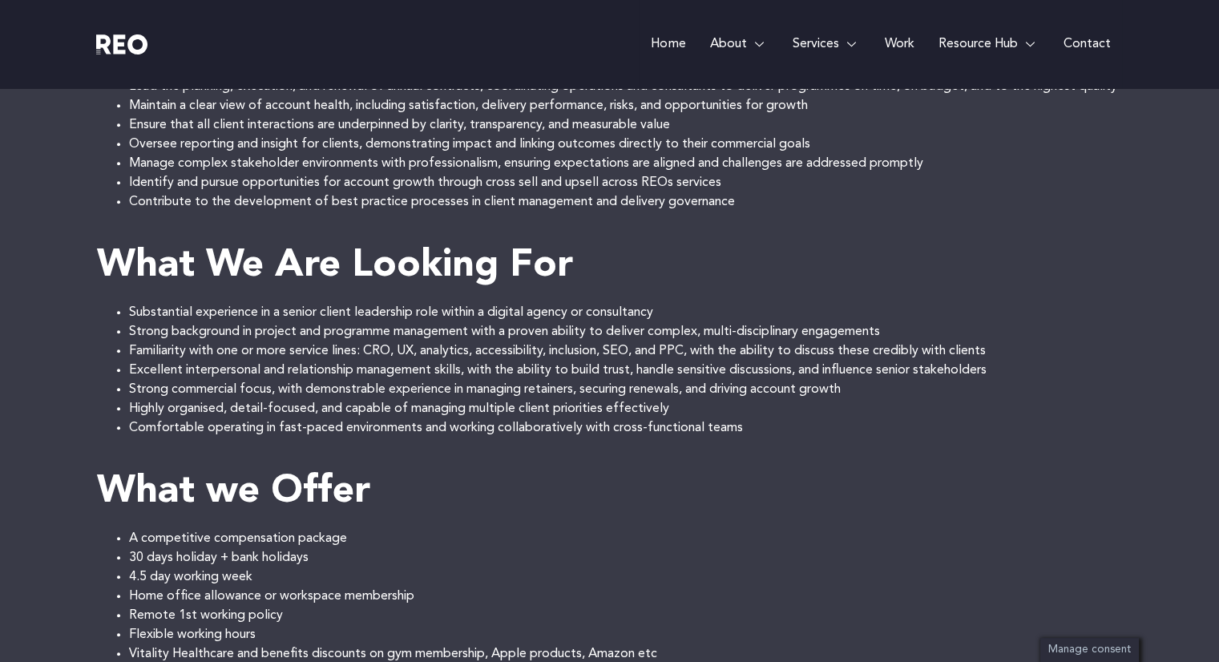
click at [349, 341] on li "Strong background in project and programme management with a proven ability to …" at bounding box center [625, 331] width 993 height 19
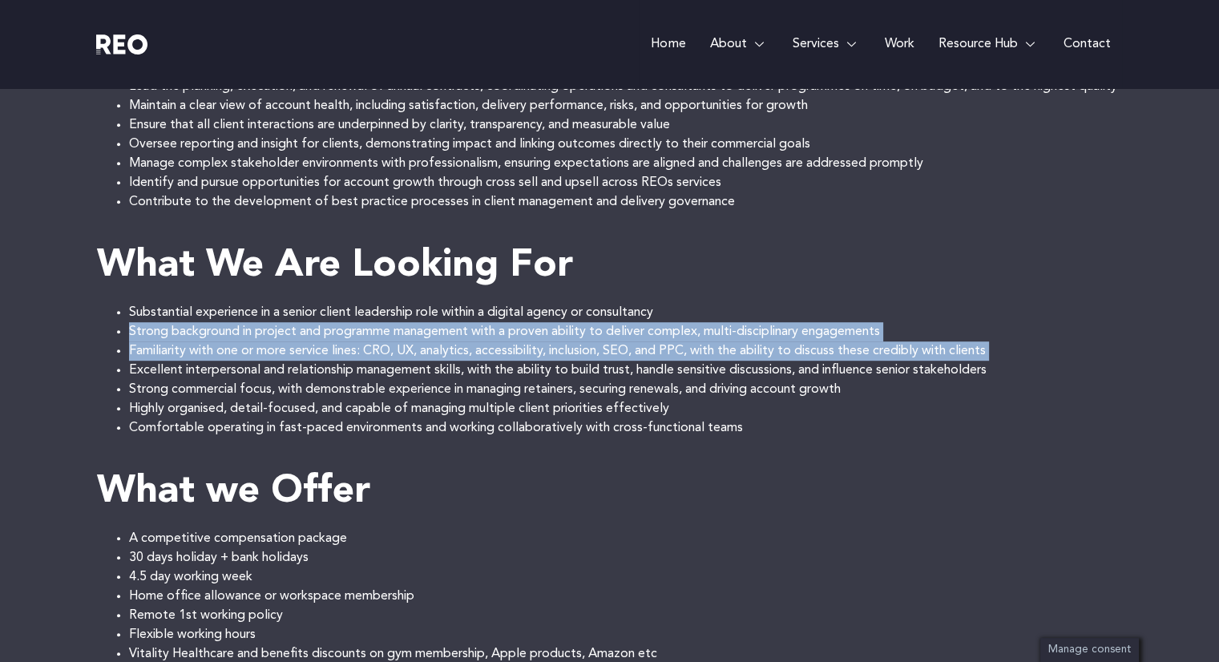
drag, startPoint x: 349, startPoint y: 357, endPoint x: 351, endPoint y: 369, distance: 13.0
click at [351, 369] on ul "Substantial experience in a senior client leadership role within a digital agen…" at bounding box center [610, 370] width 1026 height 135
click at [351, 361] on li "Familiarity with one or more service lines: CRO, UX, analytics, accessibility, …" at bounding box center [625, 350] width 993 height 19
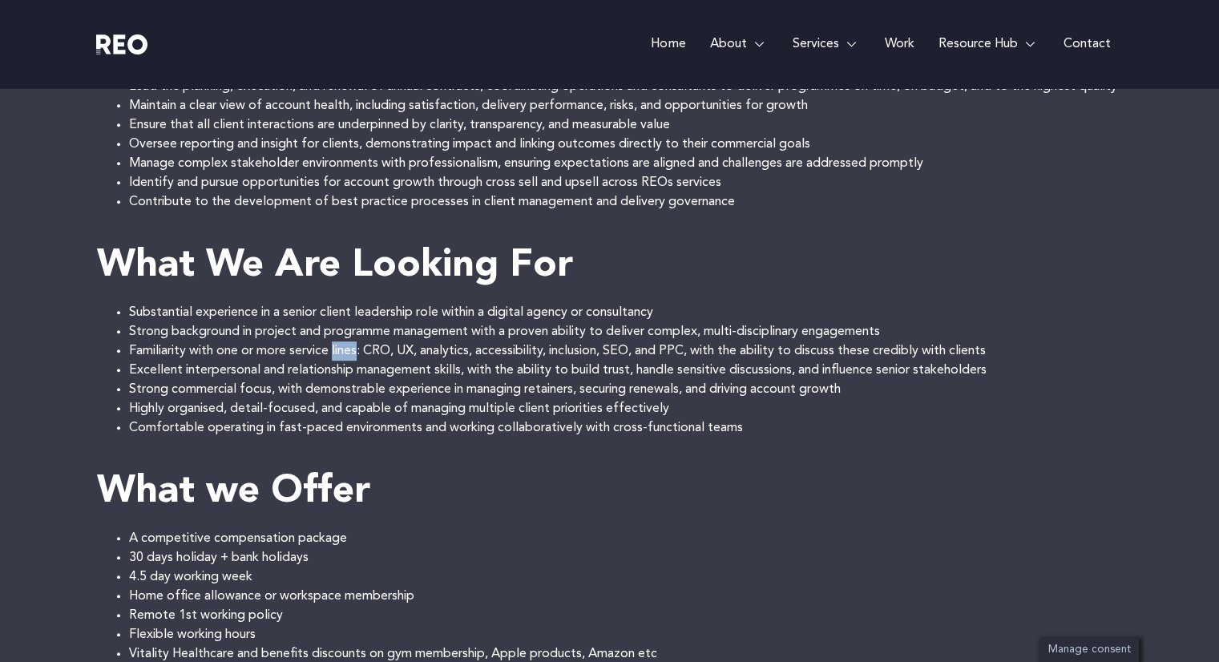
click at [351, 361] on li "Familiarity with one or more service lines: CRO, UX, analytics, accessibility, …" at bounding box center [625, 350] width 993 height 19
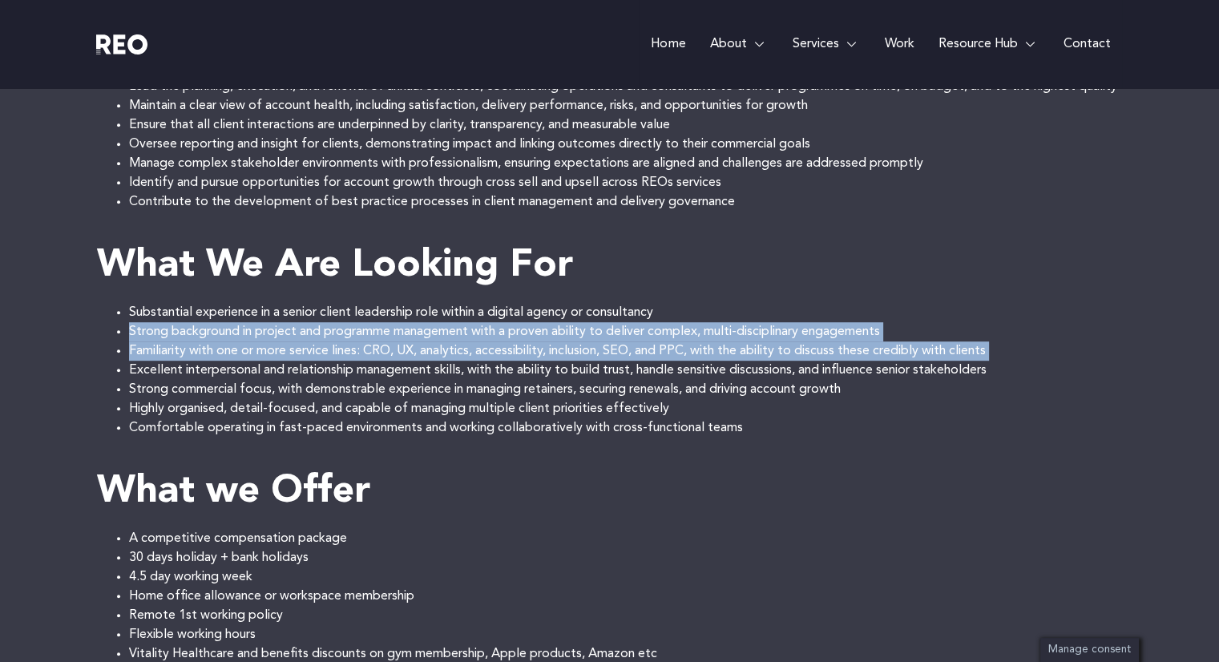
drag, startPoint x: 351, startPoint y: 369, endPoint x: 343, endPoint y: 344, distance: 26.9
click at [343, 344] on ul "Substantial experience in a senior client leadership role within a digital agen…" at bounding box center [610, 370] width 1026 height 135
click at [343, 341] on li "Strong background in project and programme management with a proven ability to …" at bounding box center [625, 331] width 993 height 19
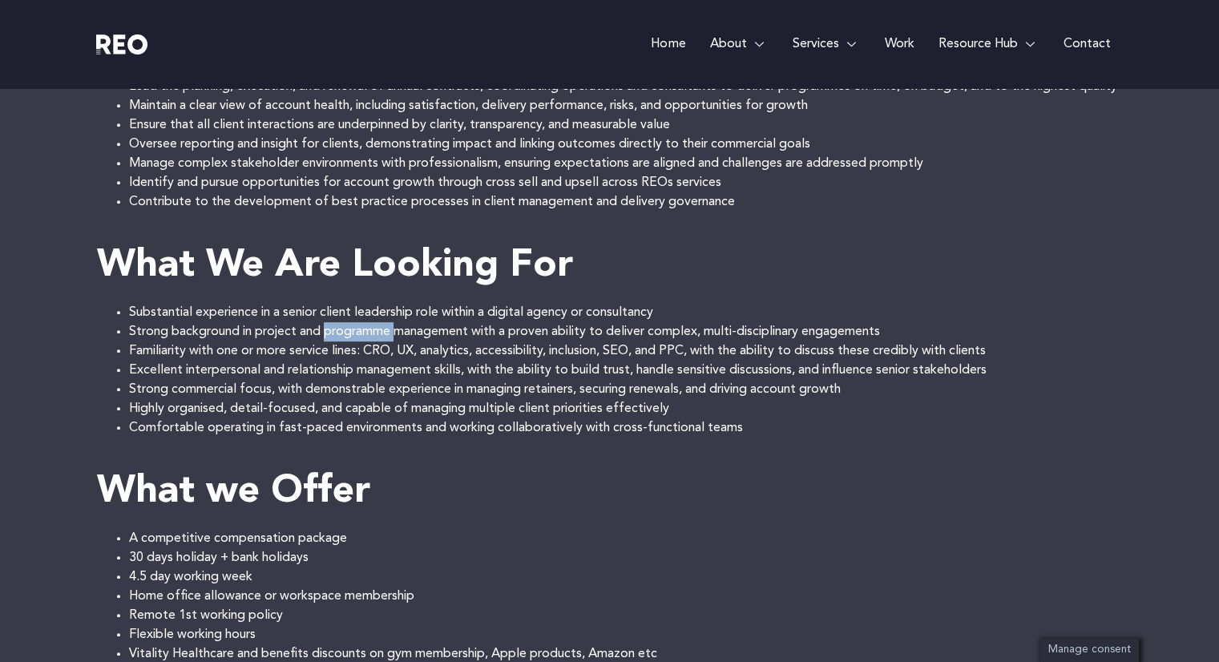
click at [343, 341] on li "Strong background in project and programme management with a proven ability to …" at bounding box center [625, 331] width 993 height 19
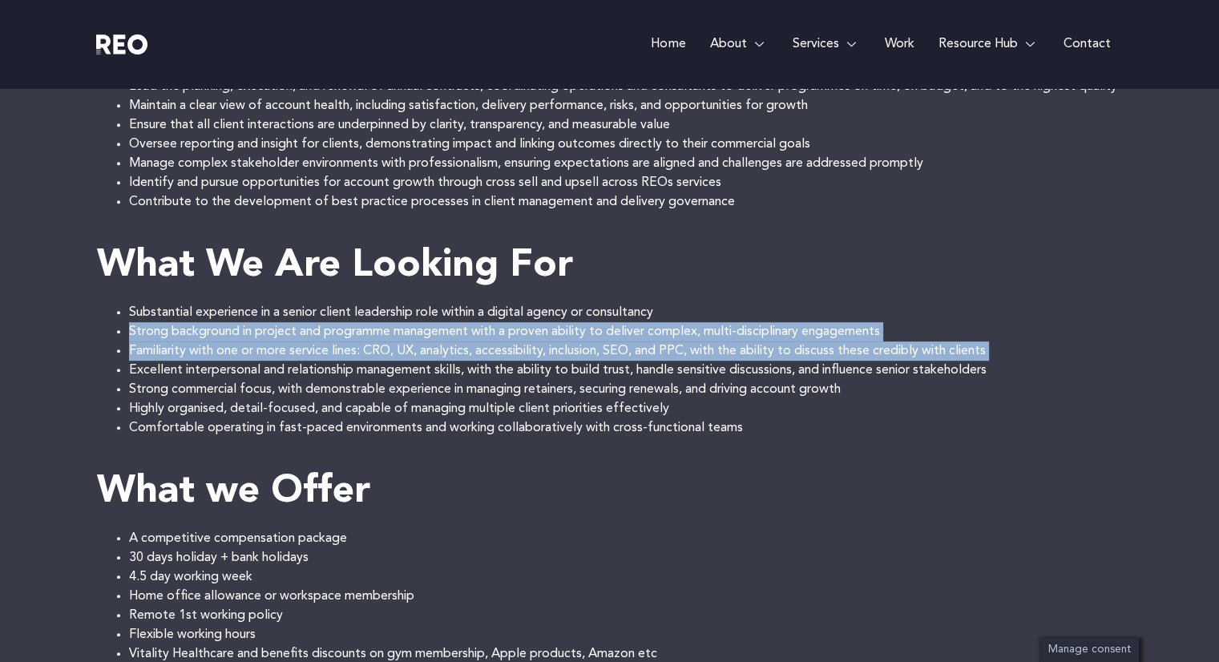
drag, startPoint x: 343, startPoint y: 344, endPoint x: 350, endPoint y: 363, distance: 20.5
click at [350, 363] on ul "Substantial experience in a senior client leadership role within a digital agen…" at bounding box center [610, 370] width 1026 height 135
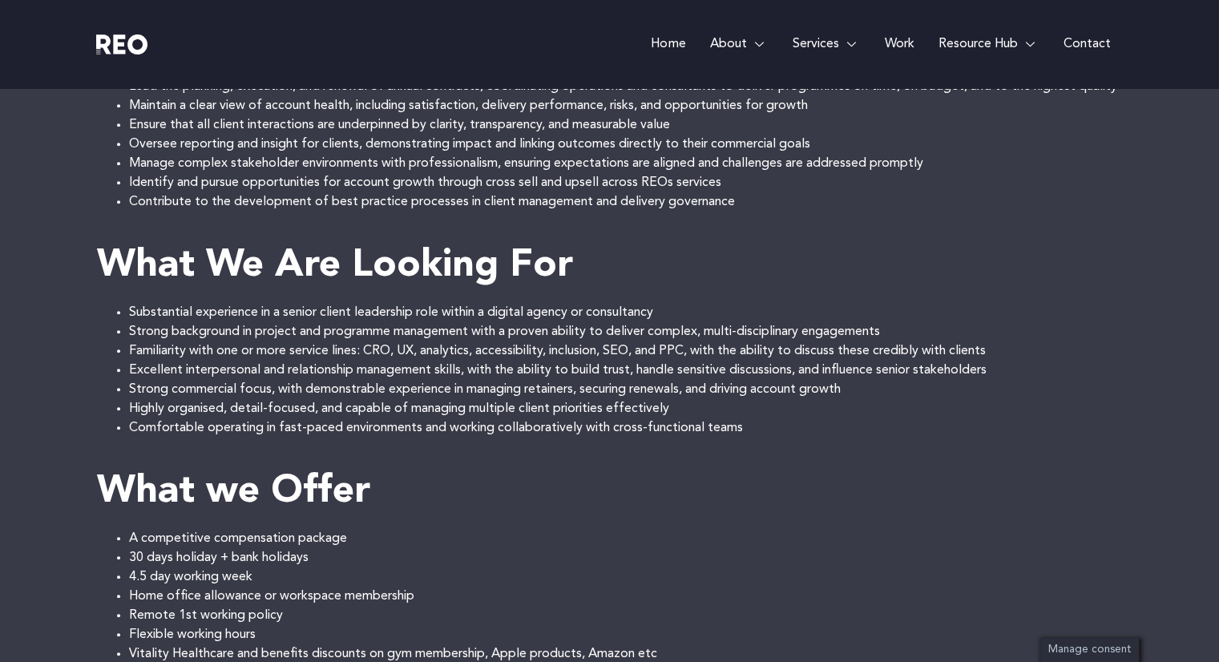
click at [353, 380] on li "Excellent interpersonal and relationship management skills, with the ability to…" at bounding box center [625, 370] width 993 height 19
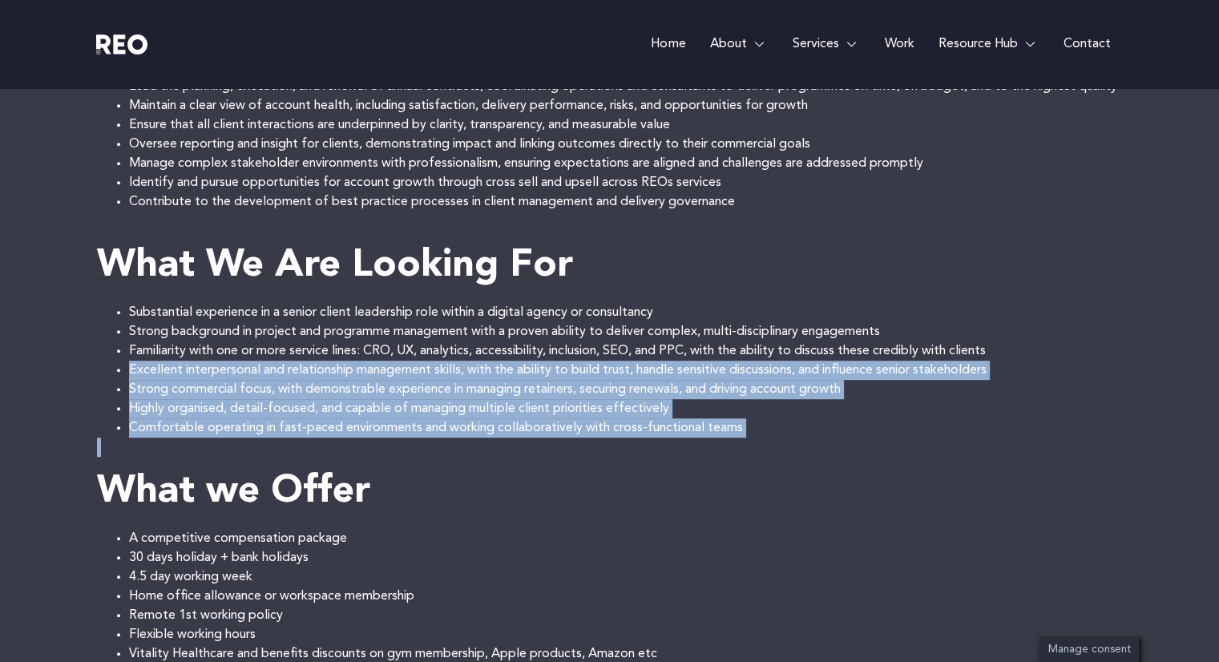
drag, startPoint x: 353, startPoint y: 382, endPoint x: 403, endPoint y: 470, distance: 100.5
click at [403, 470] on div "REO Group brings together three specialist digital brands: REO Digital, Arc Inc…" at bounding box center [610, 164] width 1026 height 1154
click at [406, 457] on p at bounding box center [610, 446] width 1026 height 19
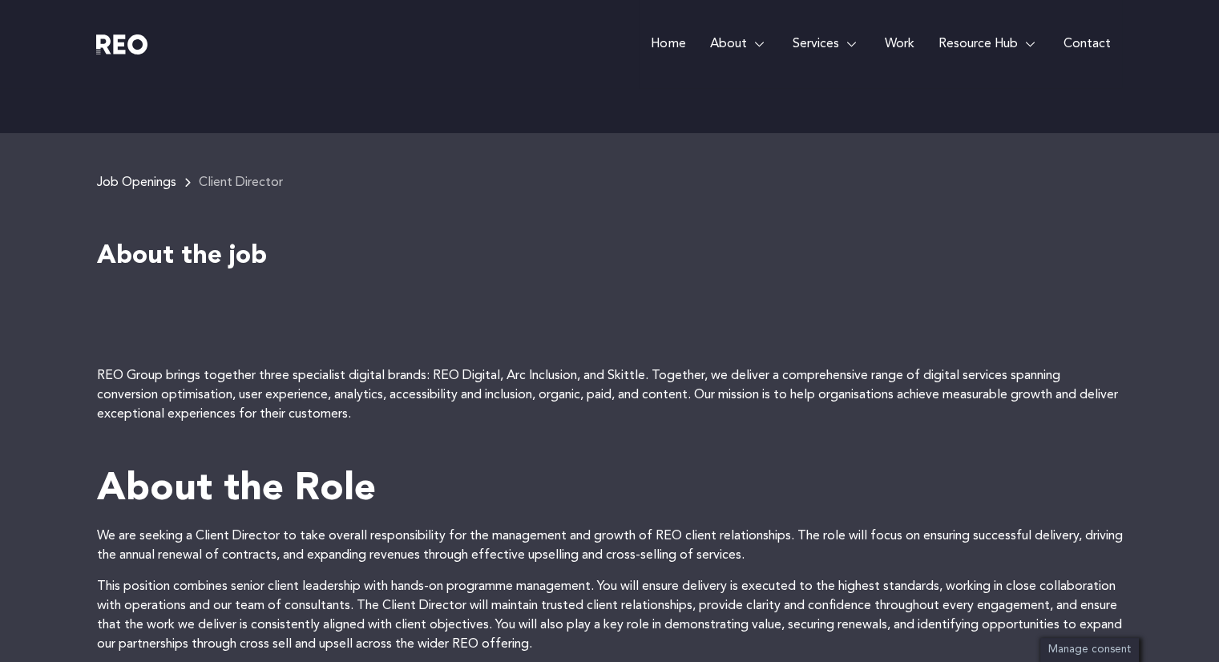
scroll to position [0, 0]
